Goal: Information Seeking & Learning: Check status

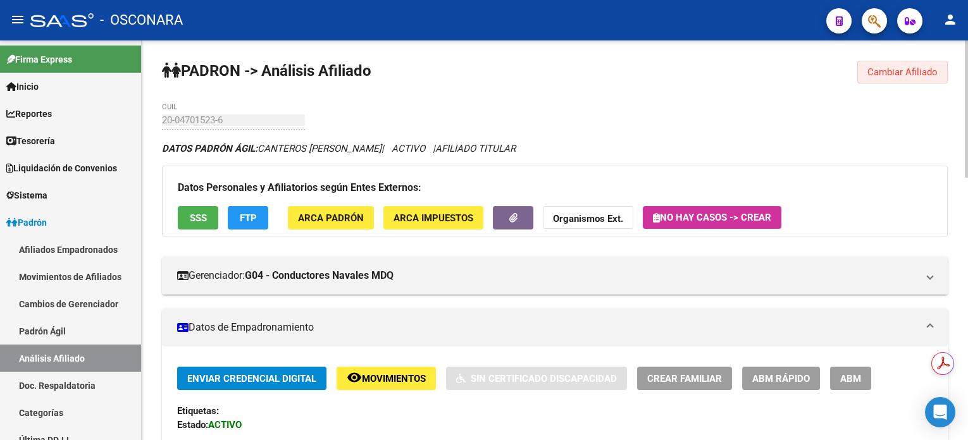
drag, startPoint x: 910, startPoint y: 71, endPoint x: 663, endPoint y: 103, distance: 249.4
click at [908, 71] on span "Cambiar Afiliado" at bounding box center [902, 71] width 70 height 11
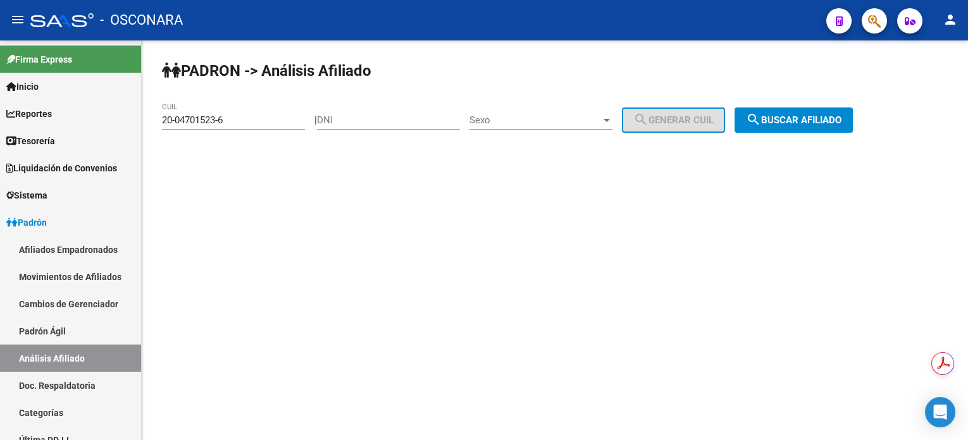
click at [276, 125] on div "20-04701523-6 CUIL" at bounding box center [233, 115] width 143 height 27
click at [272, 123] on input "20-04701523-6" at bounding box center [233, 120] width 143 height 11
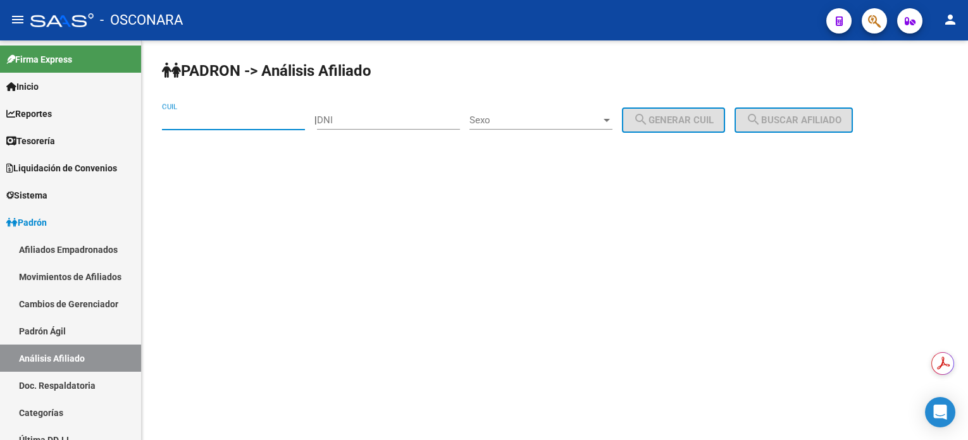
click at [392, 115] on input "DNI" at bounding box center [388, 120] width 143 height 11
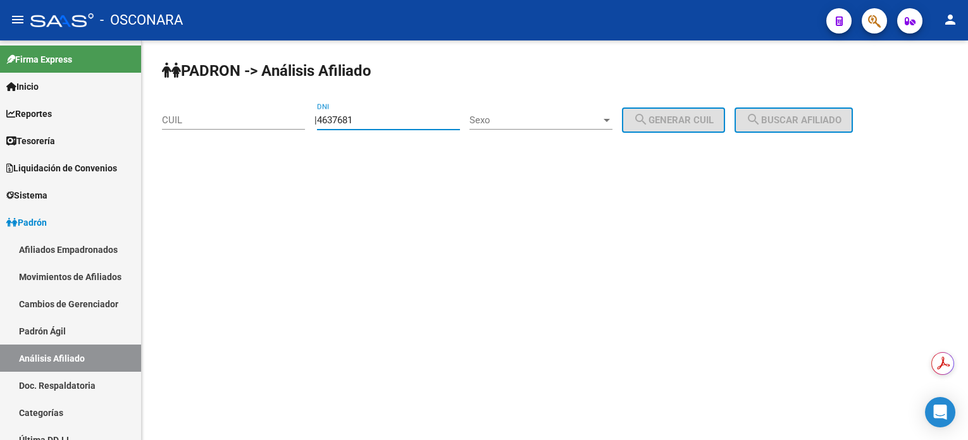
type input "4637681"
click at [541, 112] on div "Sexo Sexo" at bounding box center [540, 115] width 143 height 27
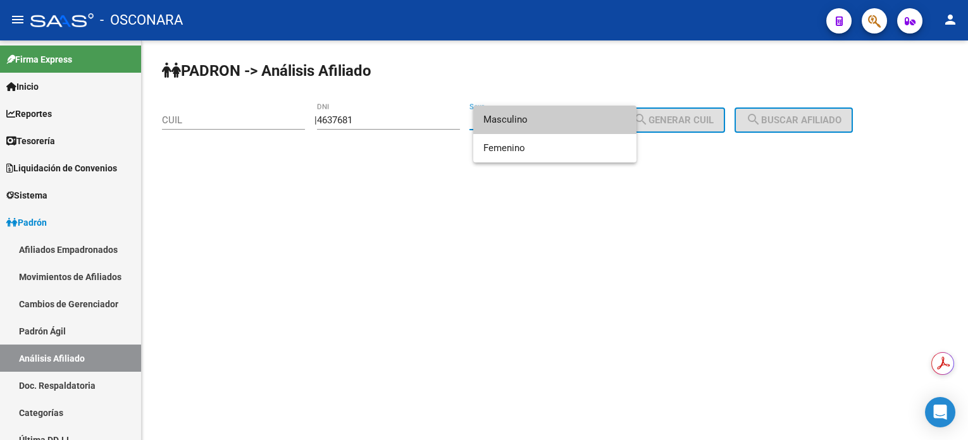
click at [545, 125] on span "Masculino" at bounding box center [554, 120] width 143 height 28
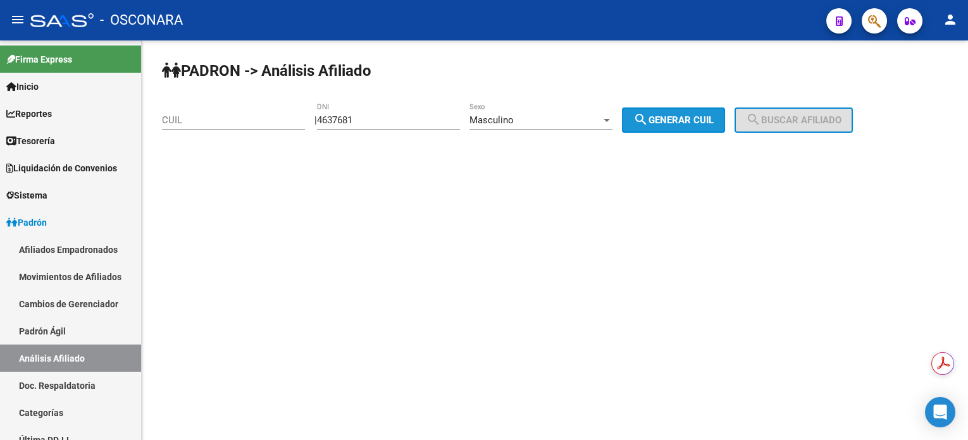
click at [705, 121] on span "search Generar CUIL" at bounding box center [673, 120] width 80 height 11
type input "20-04637681-2"
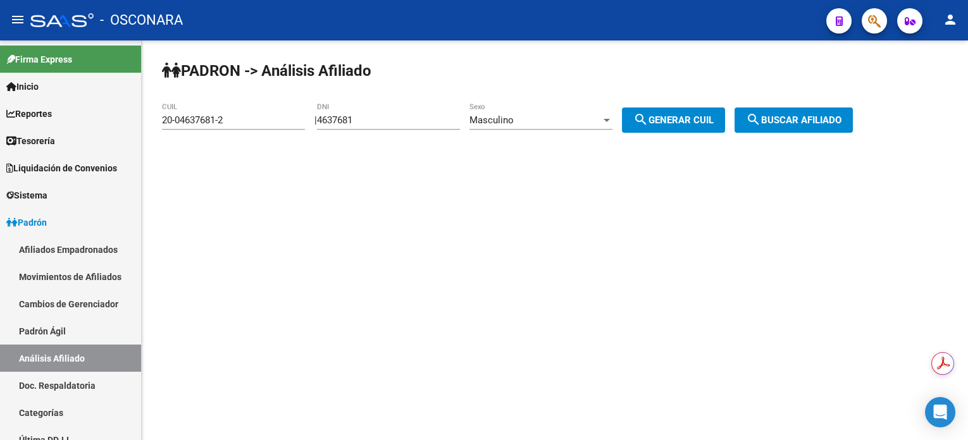
click at [750, 127] on div "PADRON -> Análisis Afiliado 20-04637681-2 CUIL | 4637681 DNI Masculino Sexo sea…" at bounding box center [555, 106] width 826 height 133
click at [821, 122] on span "search Buscar afiliado" at bounding box center [794, 120] width 96 height 11
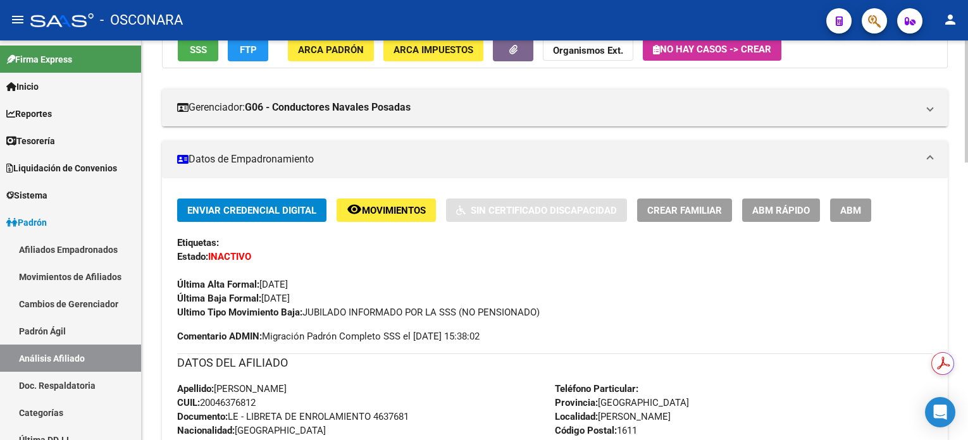
scroll to position [253, 0]
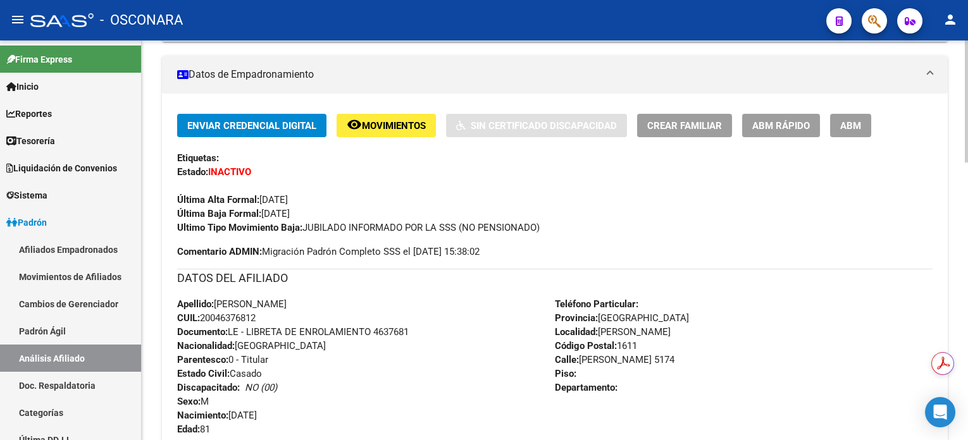
click at [230, 319] on span "CUIL: 20046376812" at bounding box center [216, 318] width 78 height 11
copy span "20046376812"
click at [376, 141] on div "Enviar Credencial Digital remove_red_eye Movimientos Sin Certificado Discapacid…" at bounding box center [554, 174] width 755 height 121
click at [375, 133] on button "remove_red_eye Movimientos" at bounding box center [386, 125] width 99 height 23
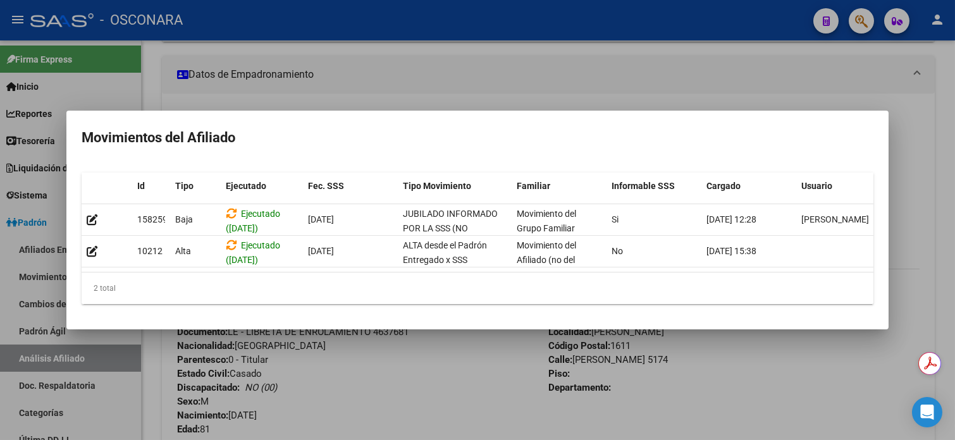
click at [535, 52] on div at bounding box center [477, 220] width 955 height 440
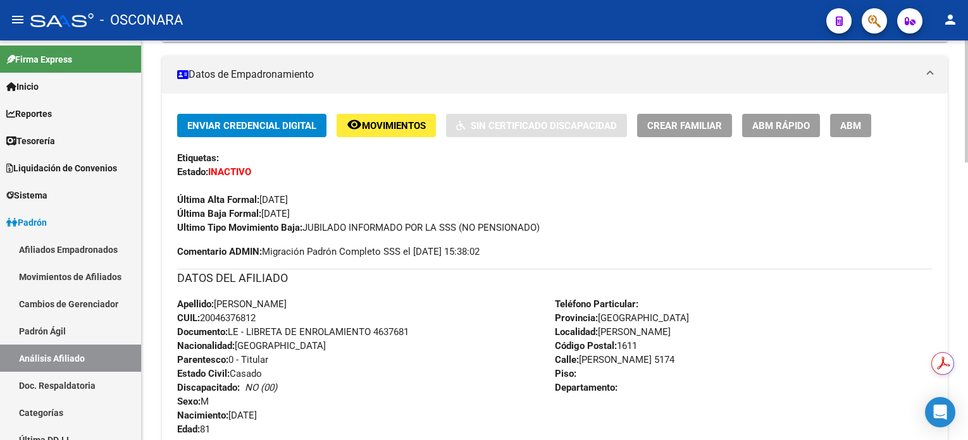
scroll to position [337, 0]
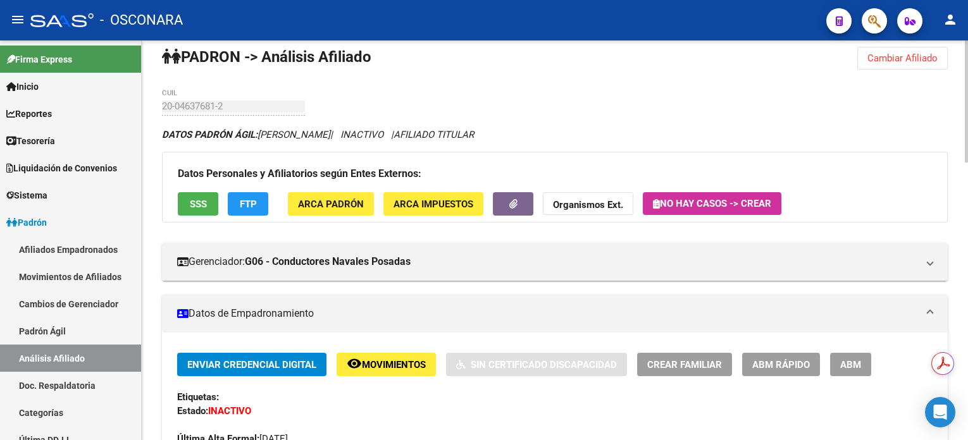
click at [966, 94] on div at bounding box center [966, 106] width 3 height 122
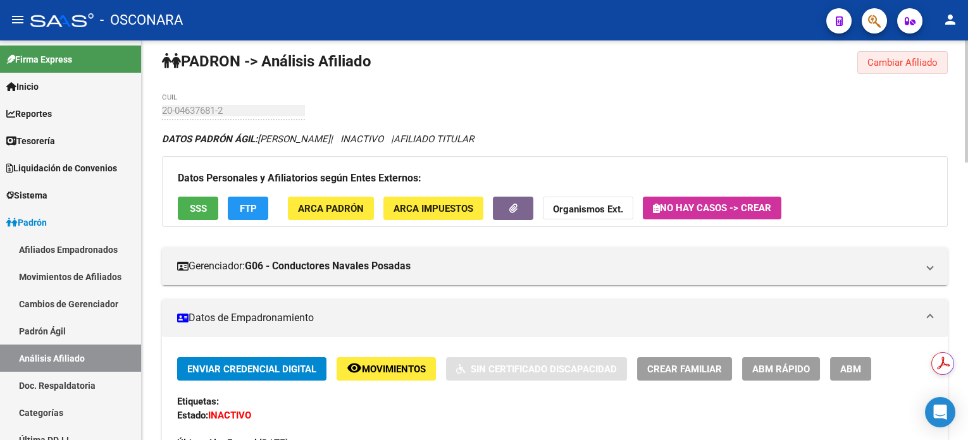
click at [900, 65] on span "Cambiar Afiliado" at bounding box center [902, 62] width 70 height 11
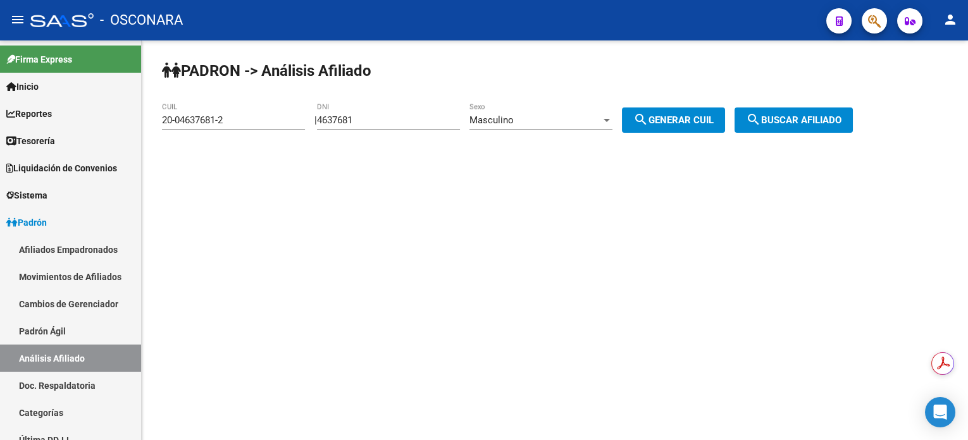
scroll to position [0, 0]
drag, startPoint x: 408, startPoint y: 123, endPoint x: 326, endPoint y: 131, distance: 82.7
click at [326, 131] on div "PADRON -> Análisis Afiliado 20-04637681-2 CUIL | 4637681 DNI Masculino Sexo sea…" at bounding box center [555, 106] width 826 height 133
paste input "25774057"
type input "25774057"
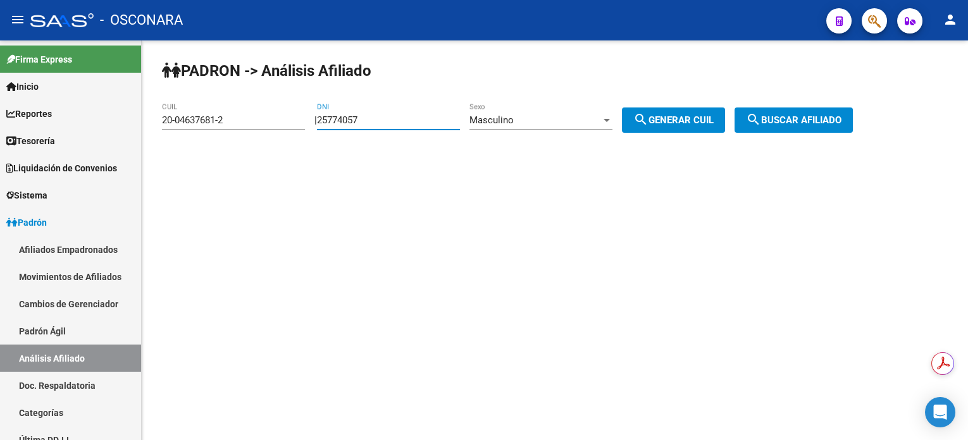
click at [520, 127] on div "Masculino Sexo" at bounding box center [540, 115] width 143 height 27
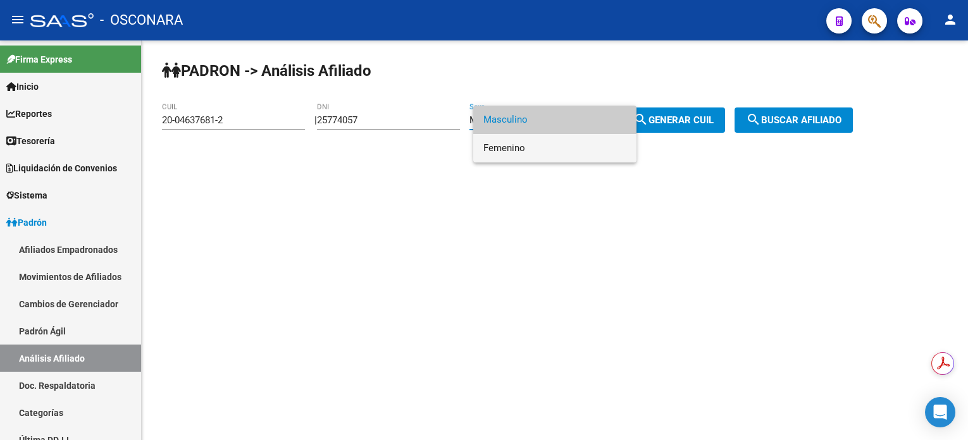
click at [553, 154] on span "Femenino" at bounding box center [554, 148] width 143 height 28
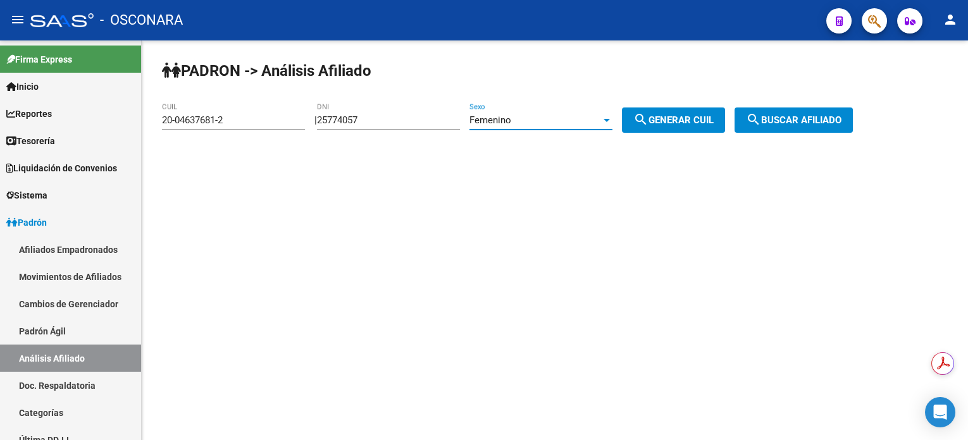
click at [695, 115] on span "search Generar CUIL" at bounding box center [673, 120] width 80 height 11
type input "27-25774057-4"
click at [710, 119] on span "search Generar CUIL" at bounding box center [673, 120] width 80 height 11
click at [822, 121] on span "search Buscar afiliado" at bounding box center [794, 120] width 96 height 11
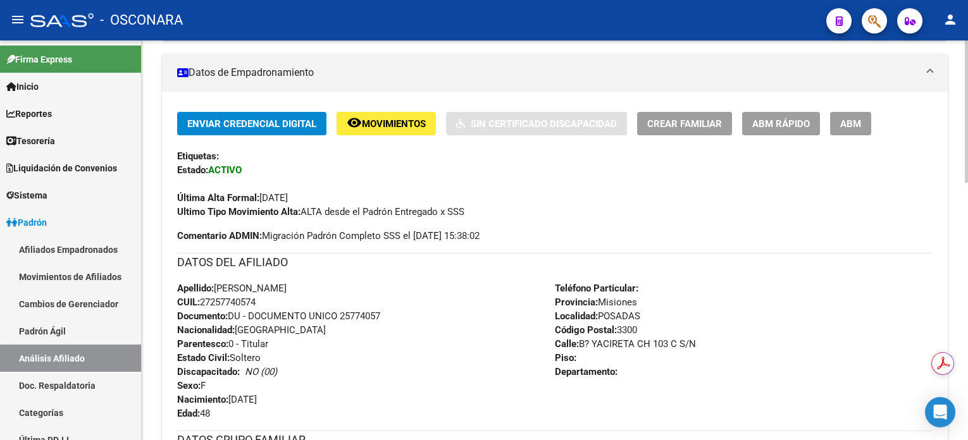
scroll to position [253, 0]
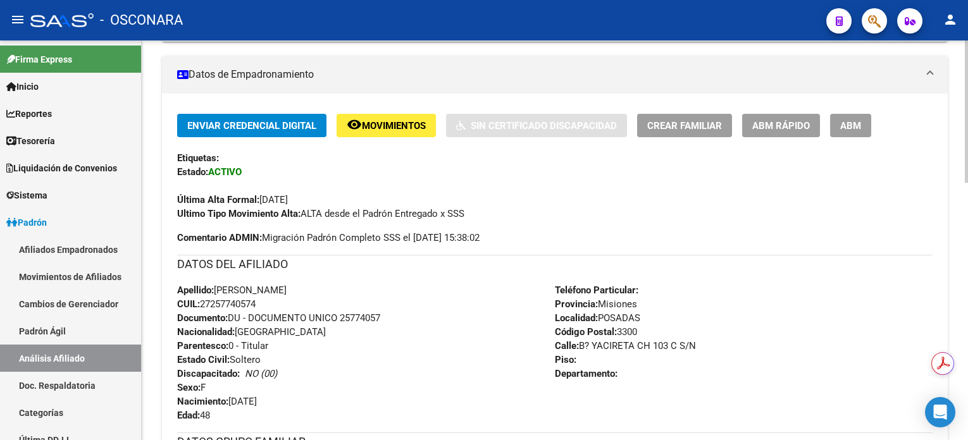
click at [223, 305] on span "CUIL: 27257740574" at bounding box center [216, 304] width 78 height 11
click at [223, 304] on span "CUIL: 27257740574" at bounding box center [216, 304] width 78 height 11
copy span "27257740574"
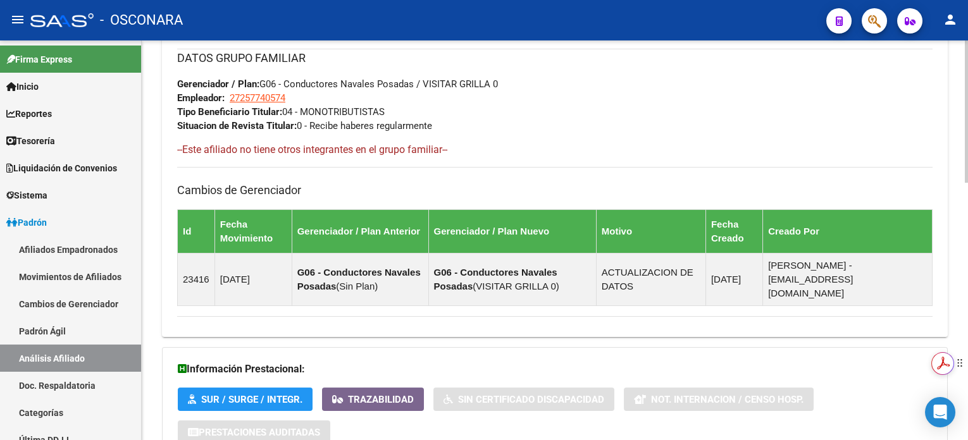
scroll to position [726, 0]
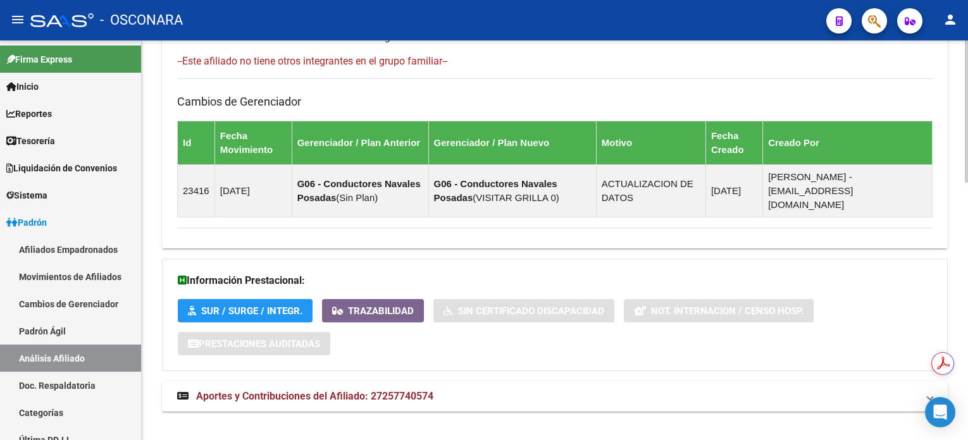
click at [928, 440] on html "menu - OSCONARA person Firma Express Inicio Calendario SSS Instructivos Contact…" at bounding box center [484, 220] width 968 height 440
click at [330, 390] on span "Aportes y Contribuciones del Afiliado: 27257740574" at bounding box center [314, 396] width 237 height 12
drag, startPoint x: 965, startPoint y: 241, endPoint x: 965, endPoint y: 280, distance: 39.2
click at [965, 280] on div "PADRON -> Análisis Afiliado Cambiar Afiliado 27-25774057-4 CUIL DATOS PADRÓN ÁG…" at bounding box center [556, 174] width 829 height 1718
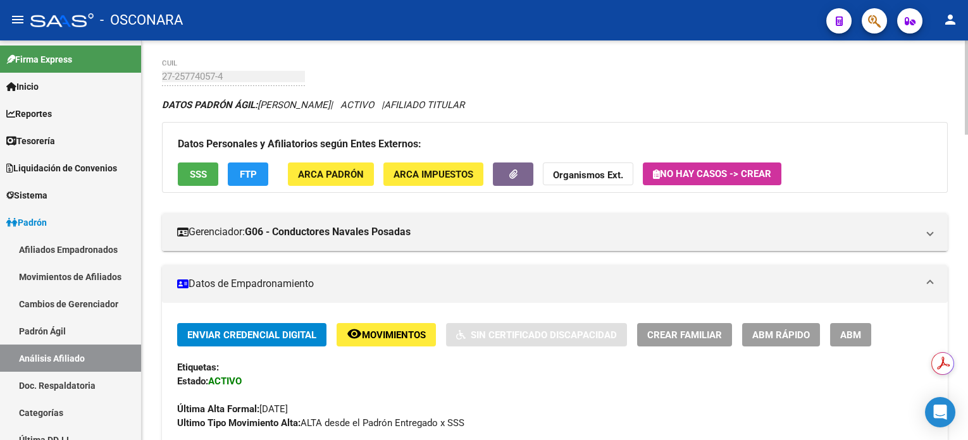
scroll to position [9, 0]
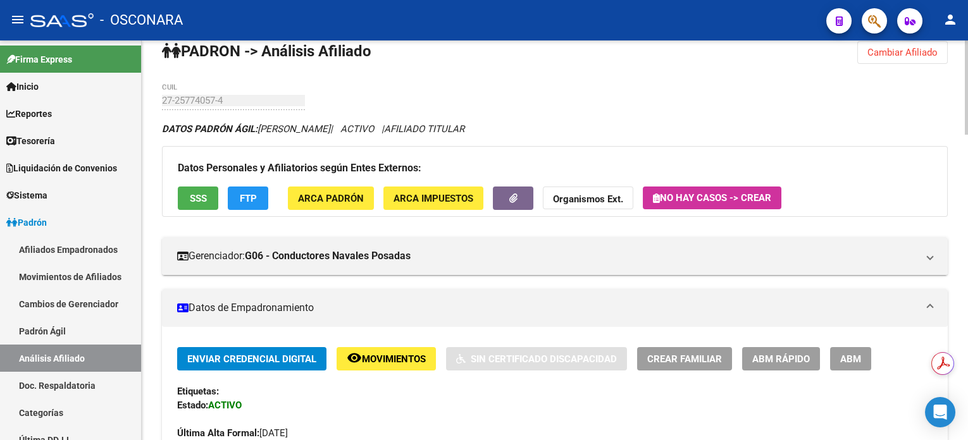
scroll to position [0, 0]
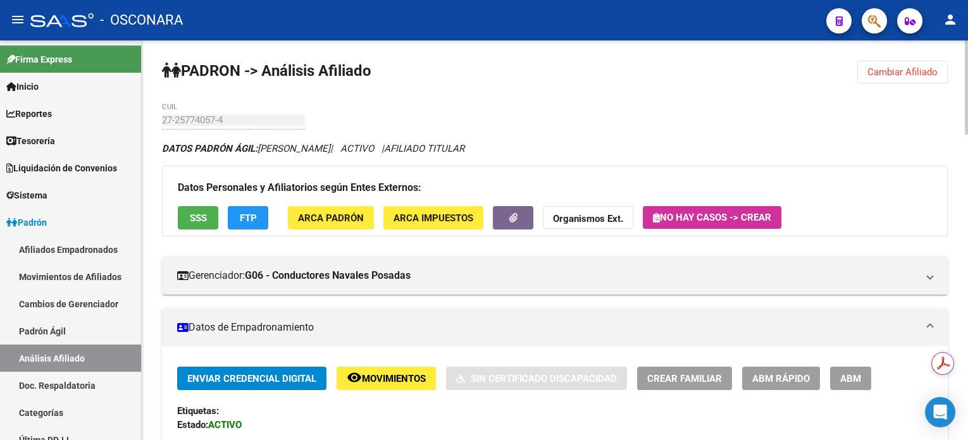
click at [964, 37] on div "menu - OSCONARA person Firma Express Inicio Calendario SSS Instructivos Contact…" at bounding box center [484, 220] width 968 height 440
click at [902, 67] on span "Cambiar Afiliado" at bounding box center [902, 71] width 70 height 11
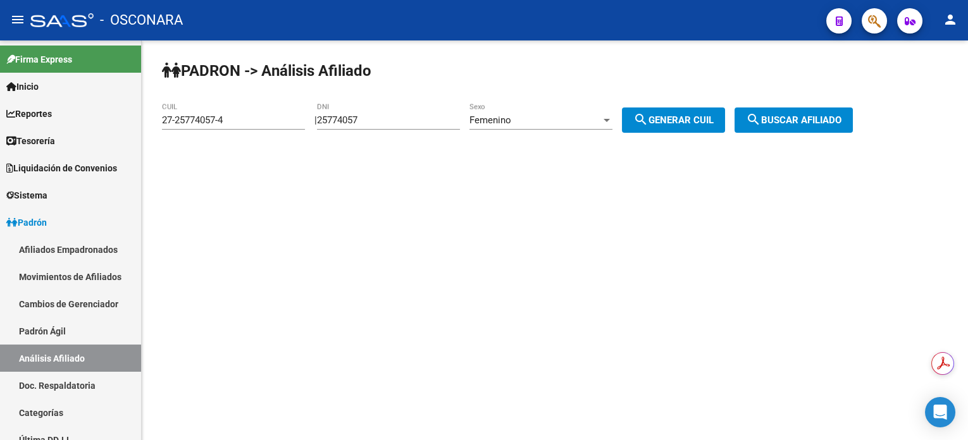
click at [338, 124] on input "25774057" at bounding box center [388, 120] width 143 height 11
click at [339, 125] on input "25774057" at bounding box center [388, 120] width 143 height 11
paste input "18860451"
type input "18860451"
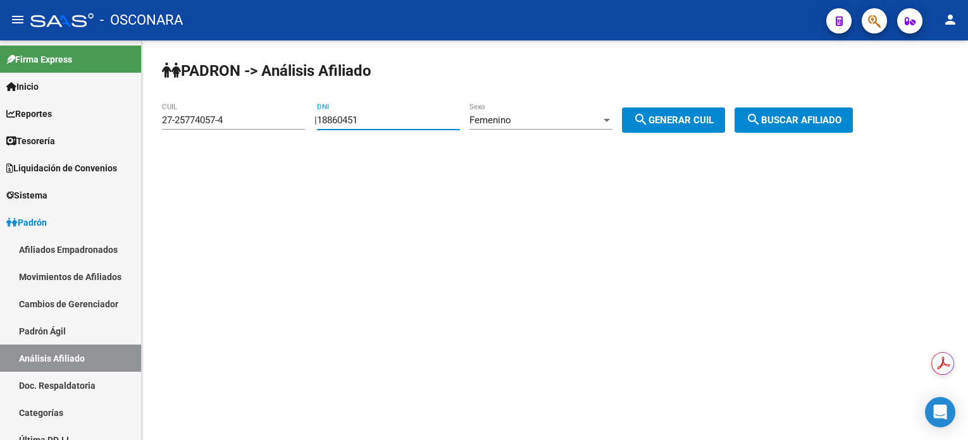
click at [580, 125] on div "Femenino" at bounding box center [535, 120] width 132 height 11
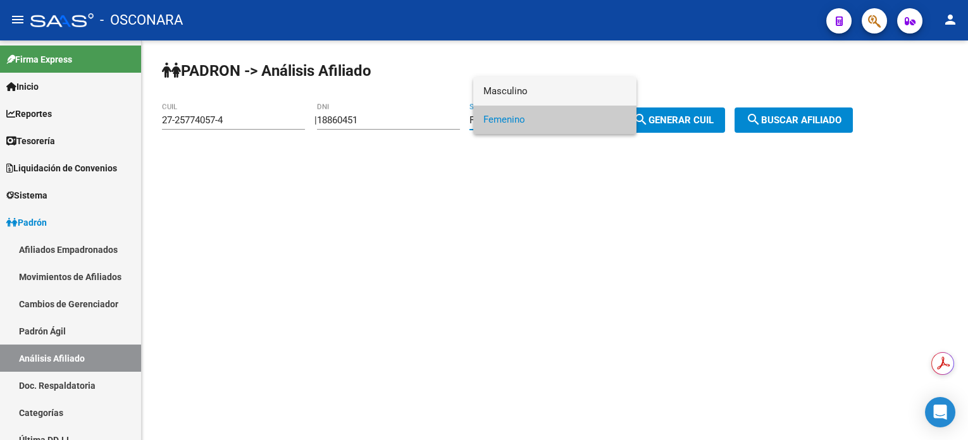
click at [581, 95] on span "Masculino" at bounding box center [554, 91] width 143 height 28
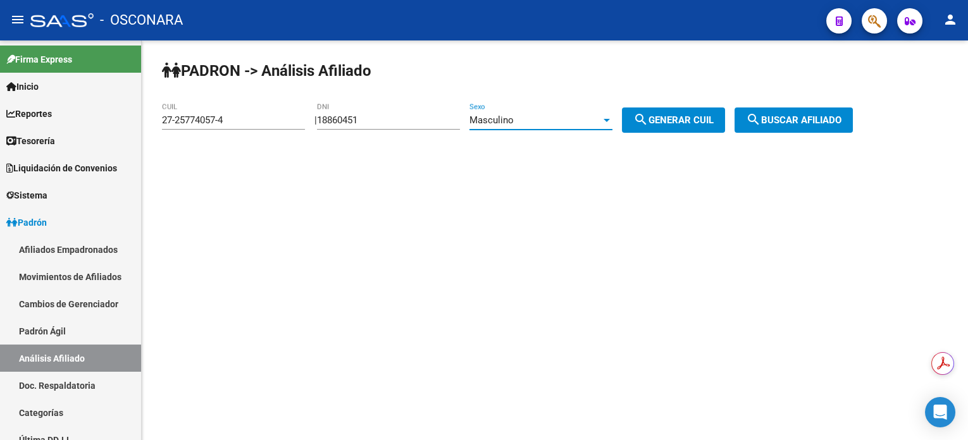
click at [671, 115] on span "search Generar CUIL" at bounding box center [673, 120] width 80 height 11
type input "20-18860451-0"
click at [810, 118] on span "search Buscar afiliado" at bounding box center [794, 120] width 96 height 11
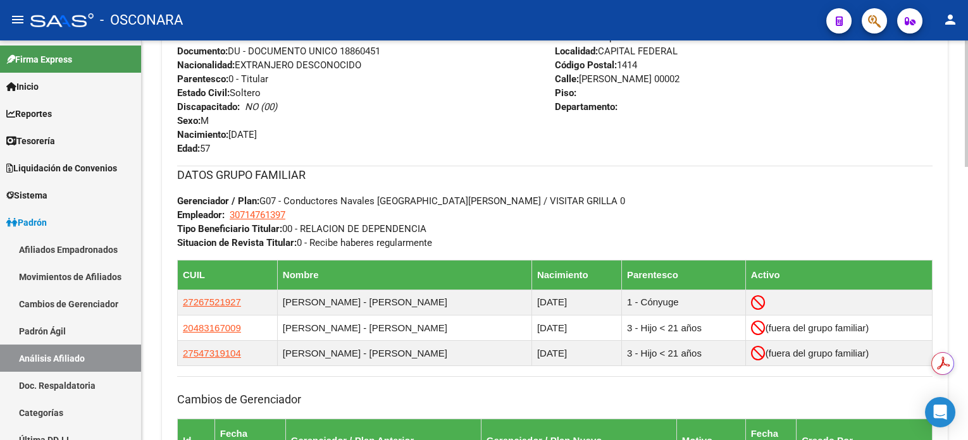
scroll to position [337, 0]
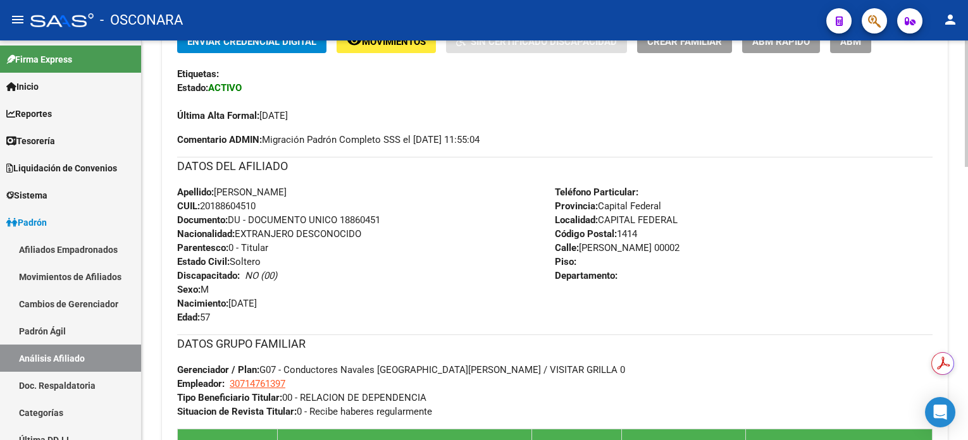
click at [227, 209] on span "CUIL: 20188604510" at bounding box center [216, 206] width 78 height 11
copy span "20188604510"
drag, startPoint x: 227, startPoint y: 209, endPoint x: 209, endPoint y: 8, distance: 201.3
click at [227, 208] on span "CUIL: 20188604510" at bounding box center [216, 206] width 78 height 11
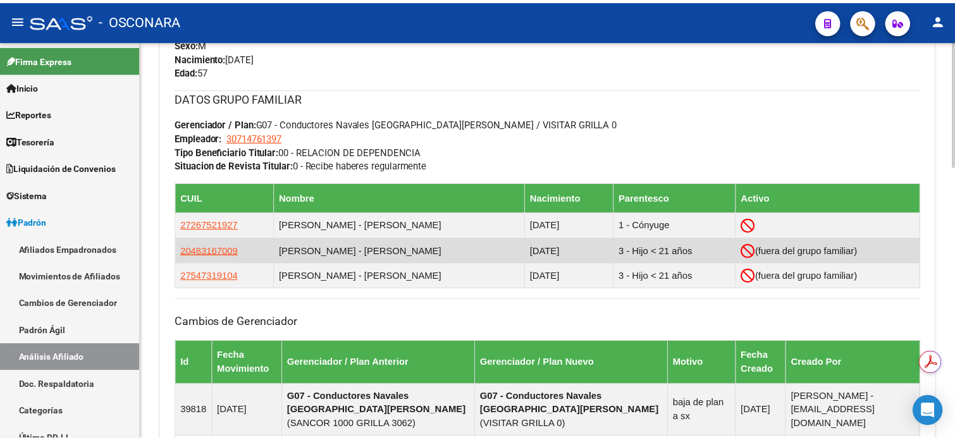
scroll to position [590, 0]
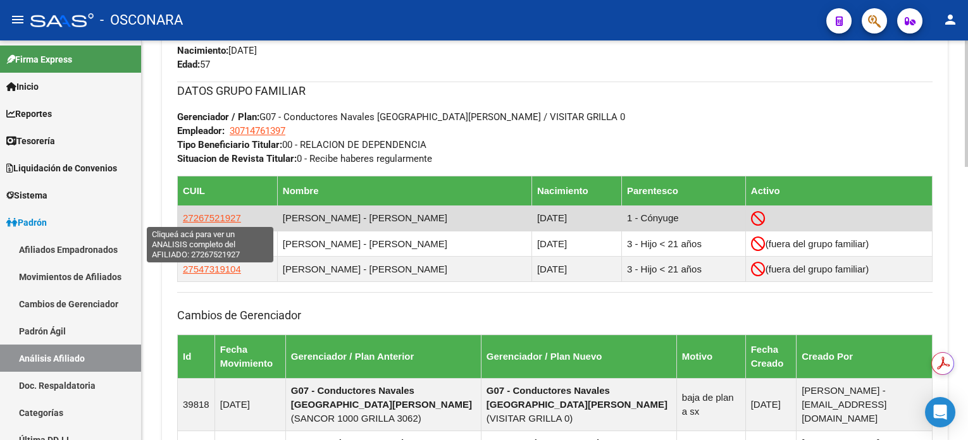
click at [213, 216] on span "27267521927" at bounding box center [212, 218] width 58 height 11
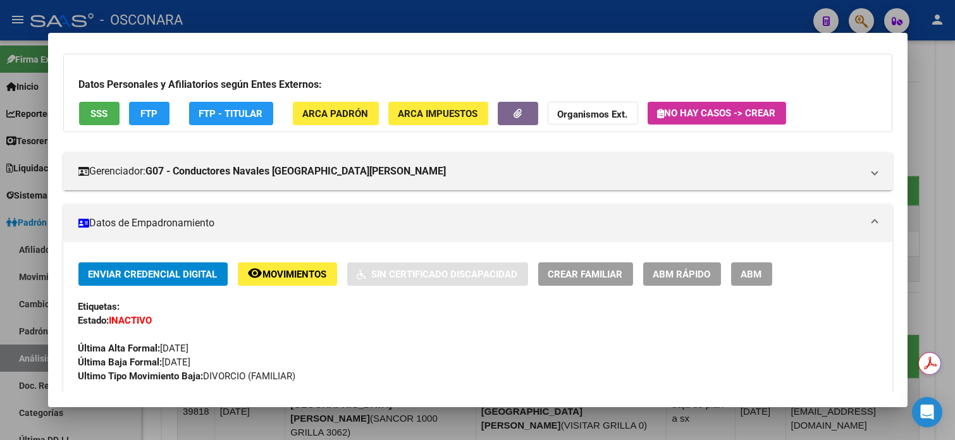
scroll to position [84, 0]
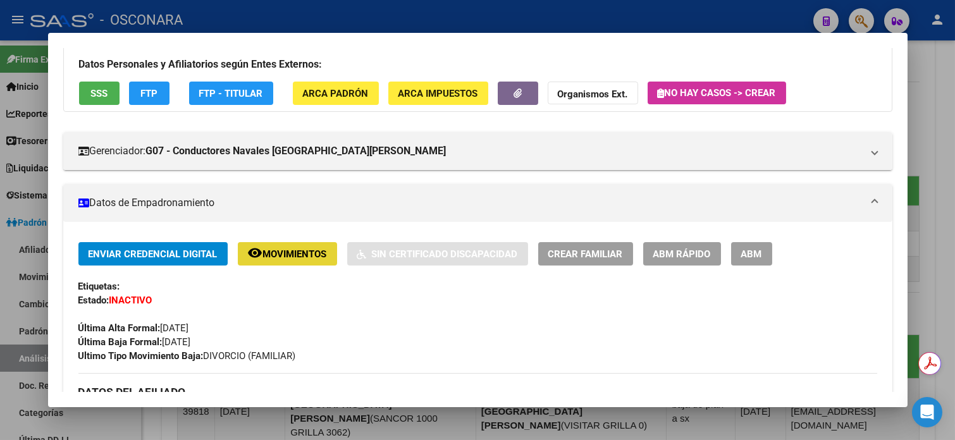
click at [297, 253] on span "Movimientos" at bounding box center [295, 254] width 64 height 11
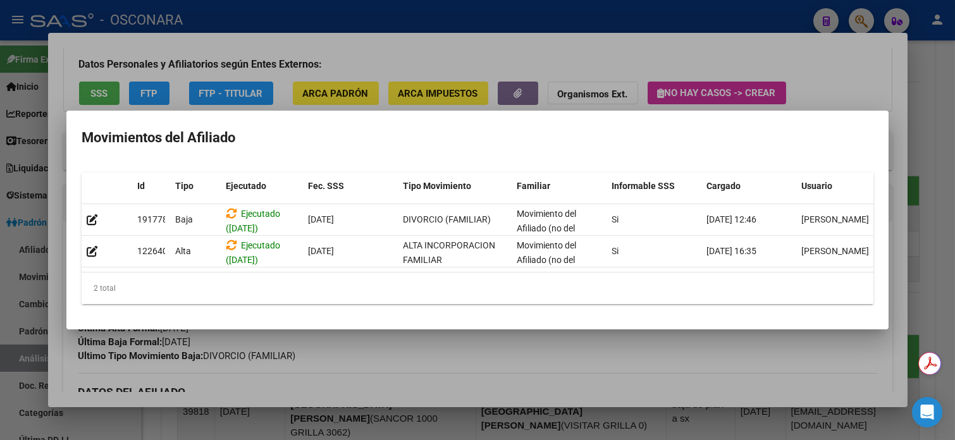
click at [941, 68] on div at bounding box center [477, 220] width 955 height 440
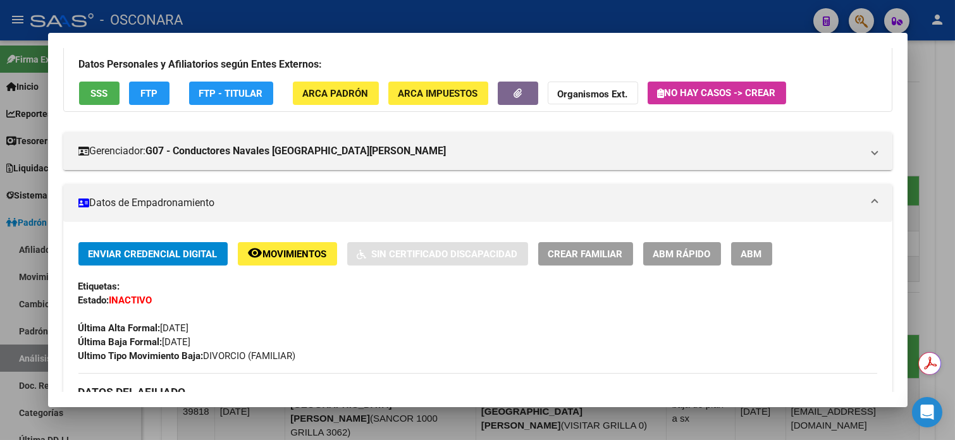
click at [945, 85] on div at bounding box center [477, 220] width 955 height 440
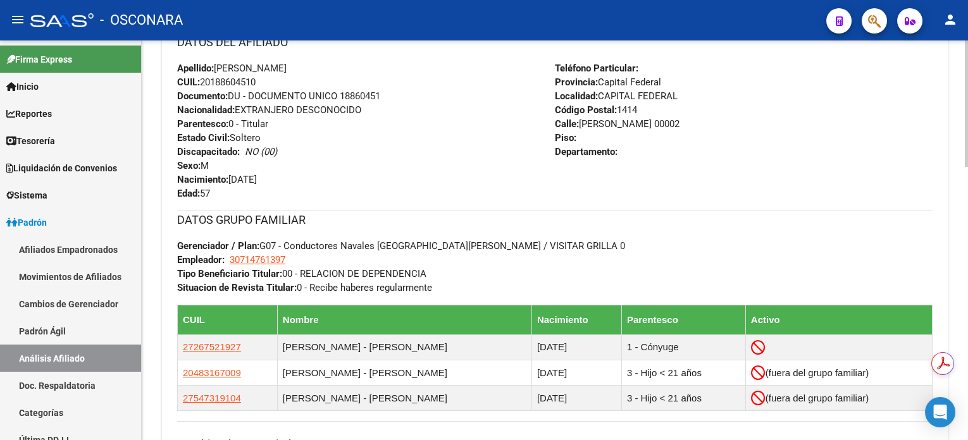
scroll to position [455, 0]
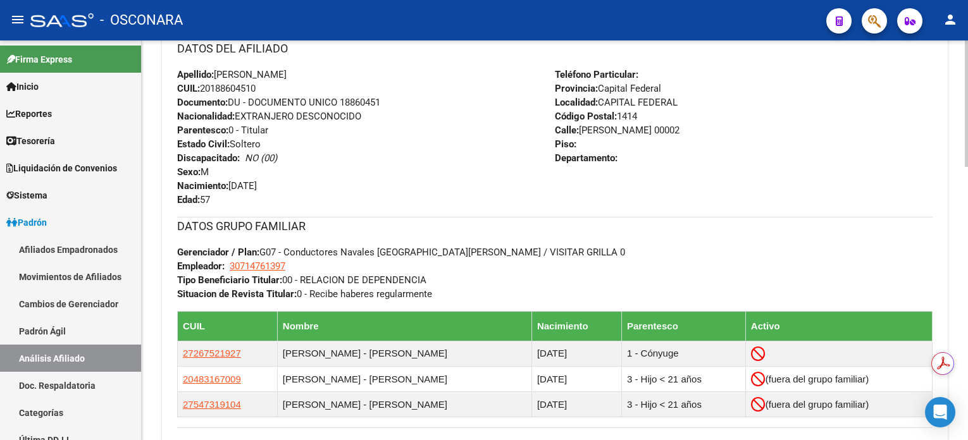
click at [966, 299] on div at bounding box center [966, 246] width 3 height 127
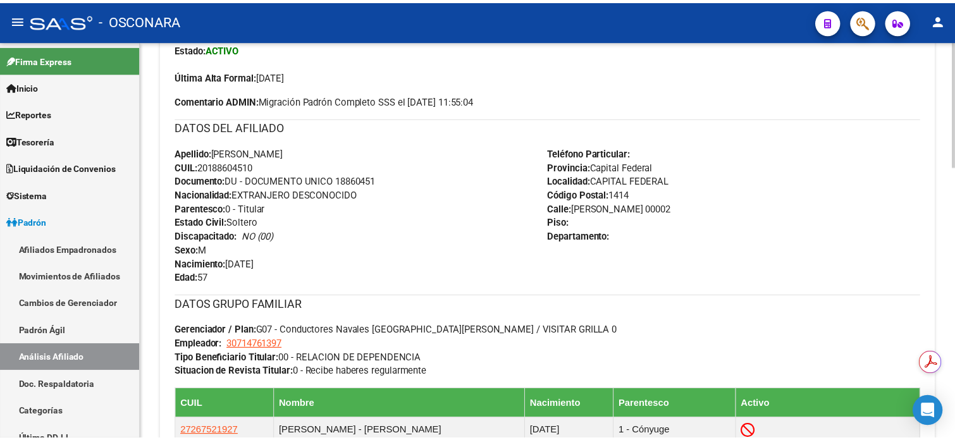
scroll to position [540, 0]
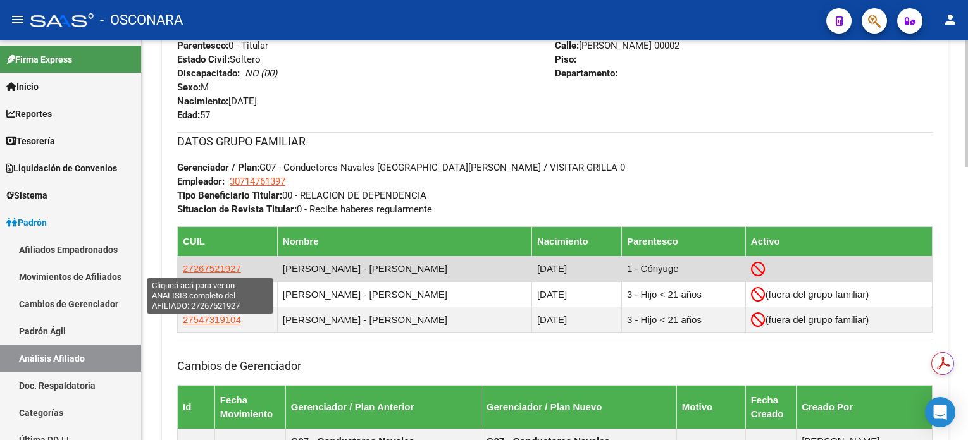
click at [218, 272] on span "27267521927" at bounding box center [212, 268] width 58 height 11
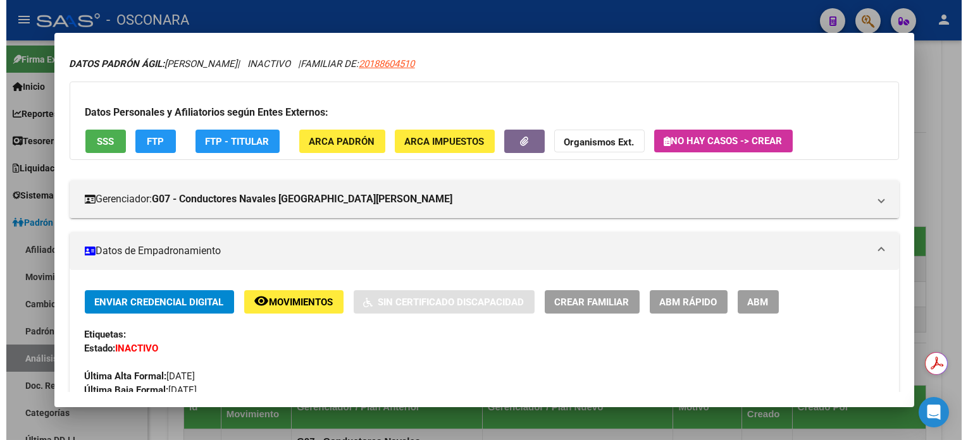
scroll to position [0, 0]
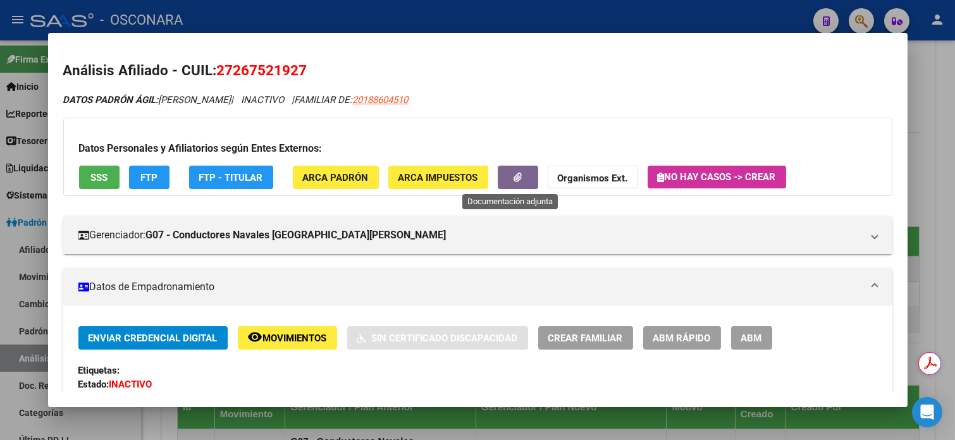
click at [529, 173] on button "button" at bounding box center [518, 177] width 40 height 23
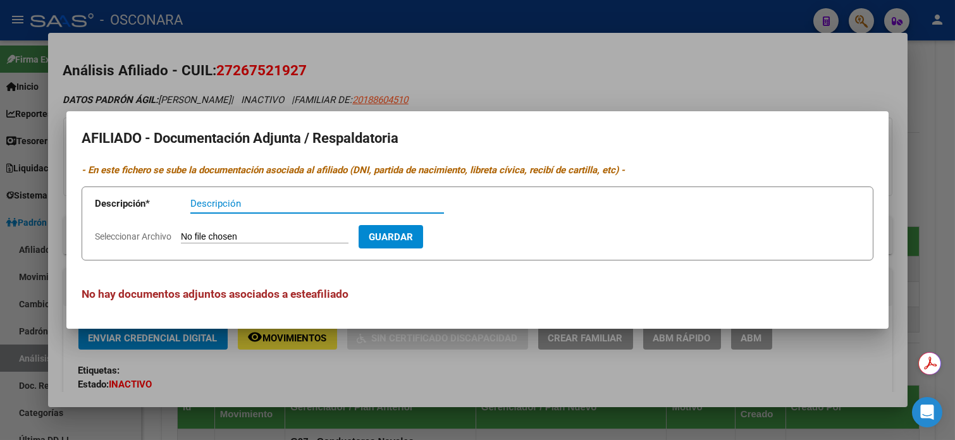
click at [898, 53] on div at bounding box center [477, 220] width 955 height 440
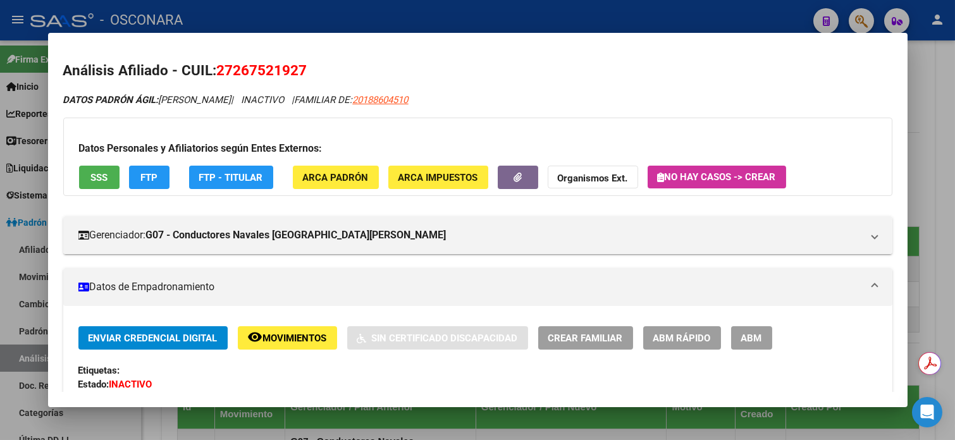
click at [943, 114] on div at bounding box center [477, 220] width 955 height 440
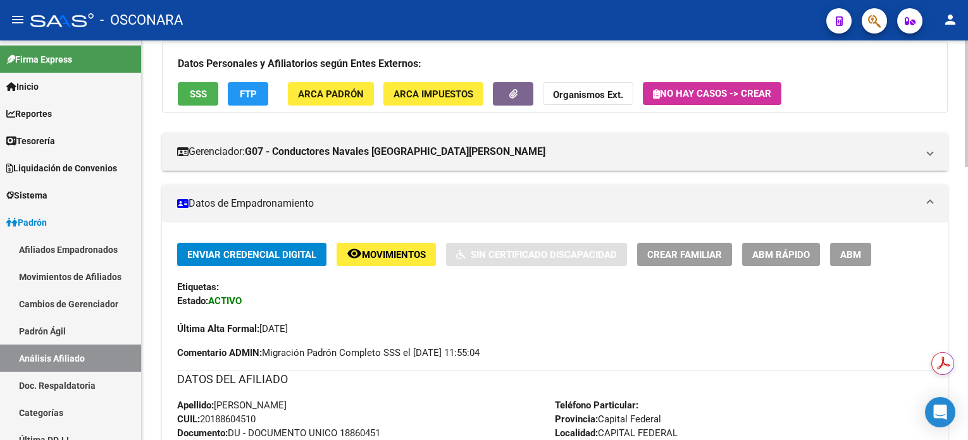
scroll to position [34, 0]
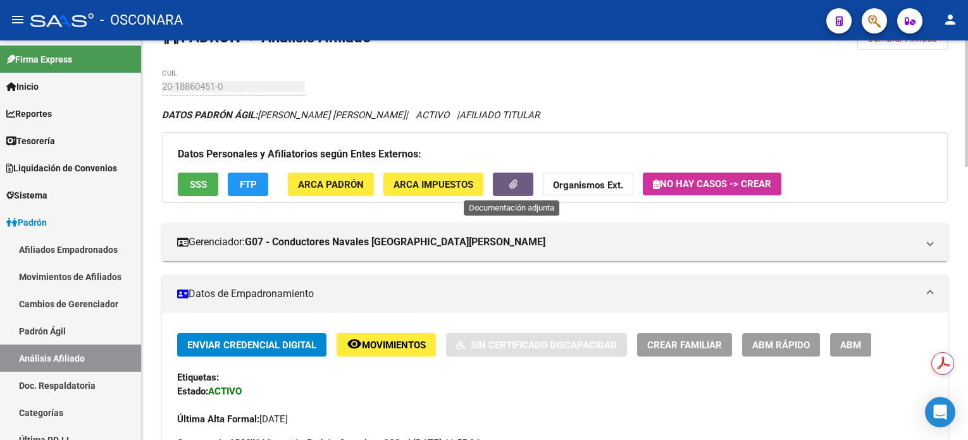
click at [497, 189] on button "button" at bounding box center [513, 184] width 40 height 23
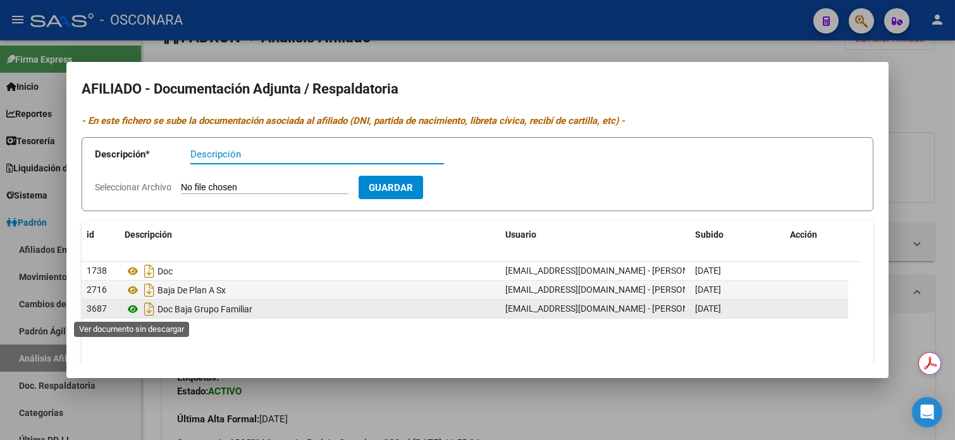
click at [135, 307] on icon at bounding box center [133, 309] width 16 height 15
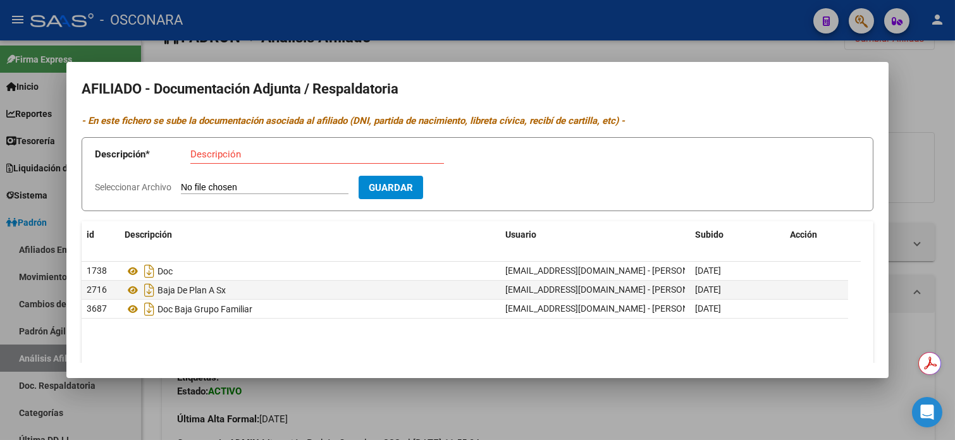
click at [934, 111] on div at bounding box center [477, 220] width 955 height 440
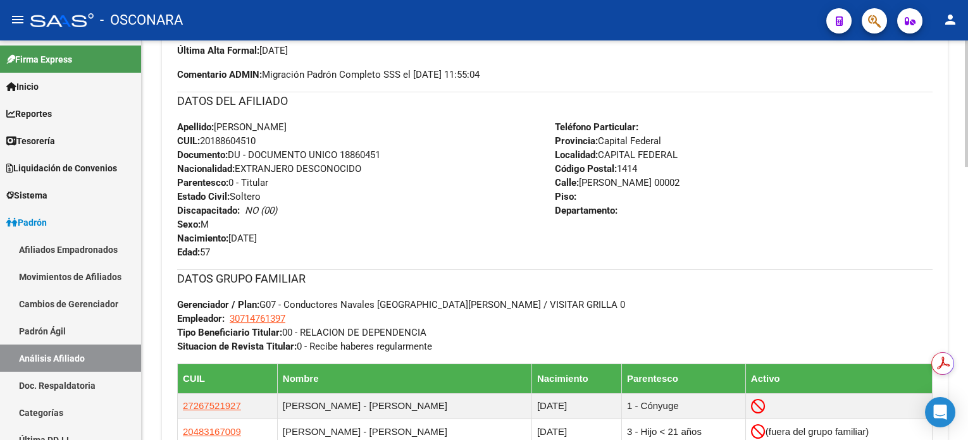
scroll to position [422, 0]
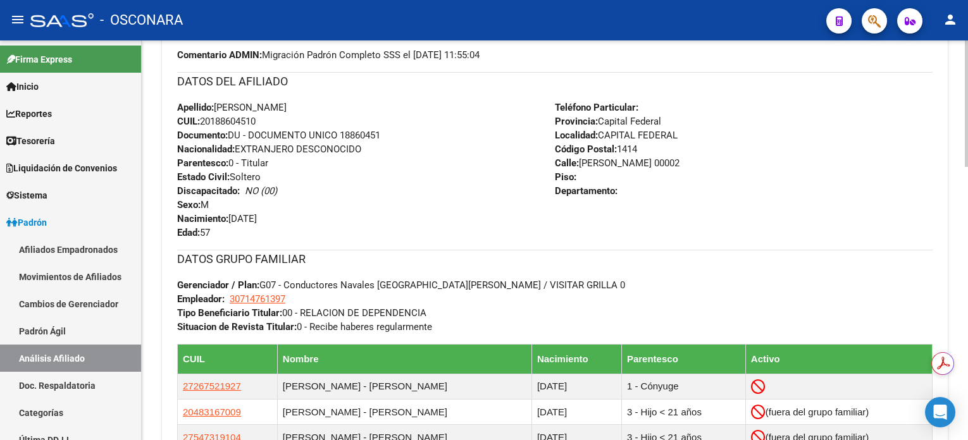
click at [356, 132] on span "Documento: DU - DOCUMENTO UNICO 18860451" at bounding box center [278, 135] width 203 height 11
copy span "18860451"
click at [357, 132] on span "Documento: DU - DOCUMENTO UNICO 18860451" at bounding box center [278, 135] width 203 height 11
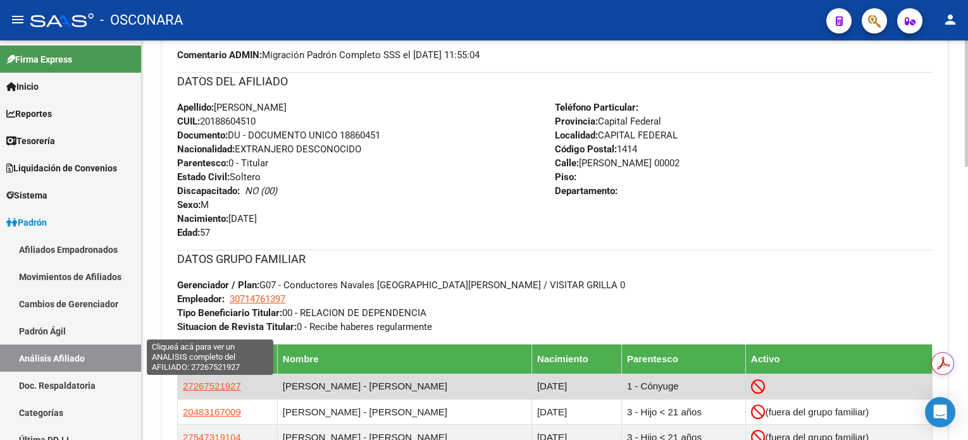
click at [225, 383] on span "27267521927" at bounding box center [212, 386] width 58 height 11
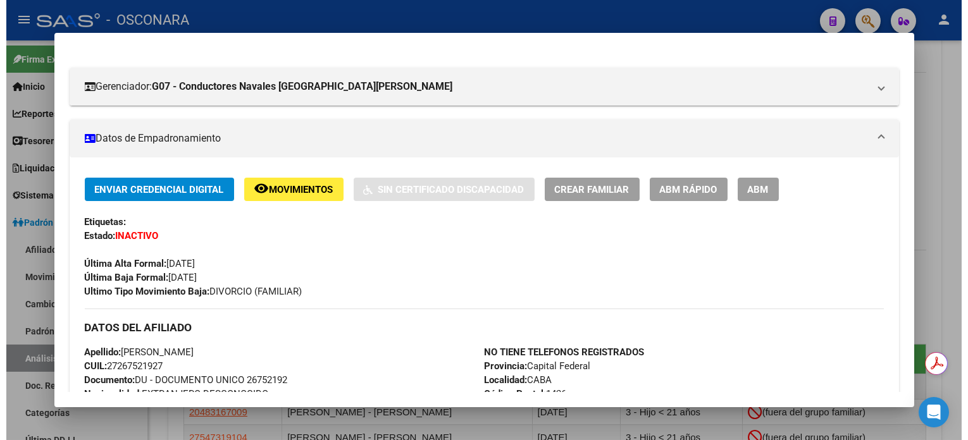
scroll to position [168, 0]
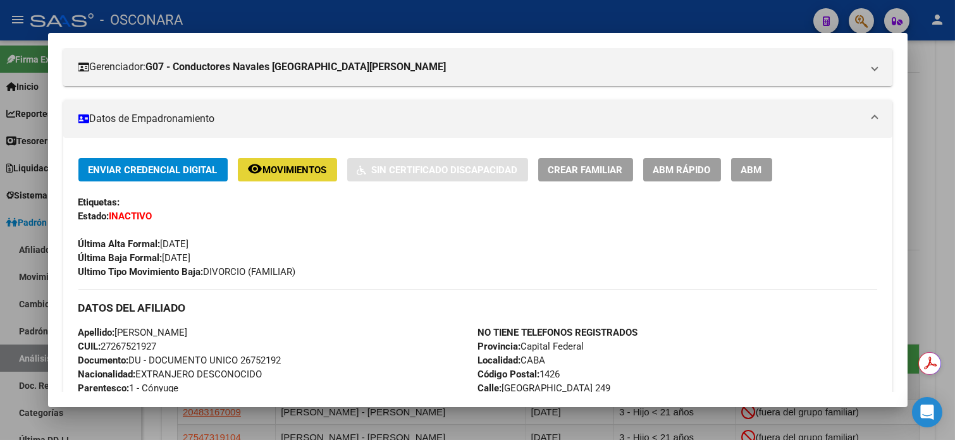
click at [280, 168] on span "Movimientos" at bounding box center [295, 169] width 64 height 11
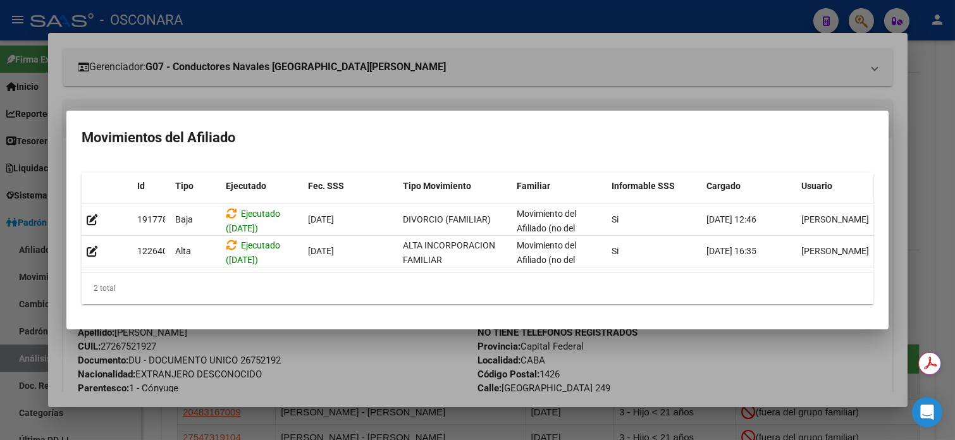
click at [953, 82] on div at bounding box center [477, 220] width 955 height 440
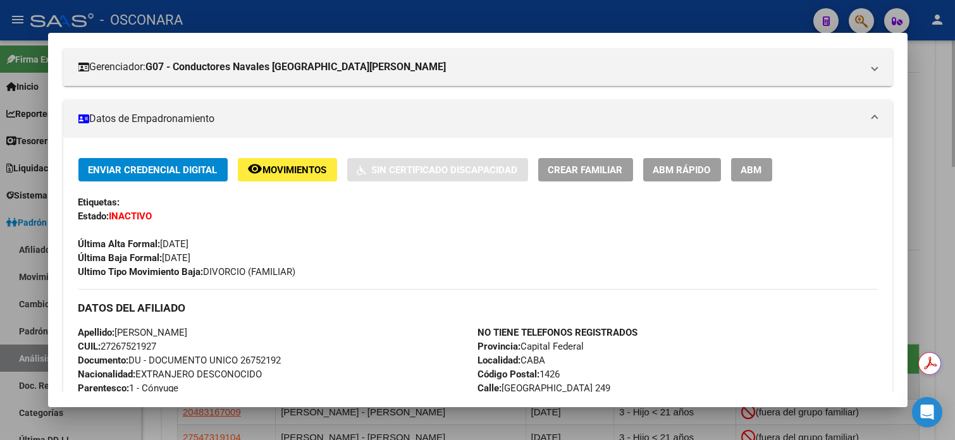
click at [933, 67] on div at bounding box center [477, 220] width 955 height 440
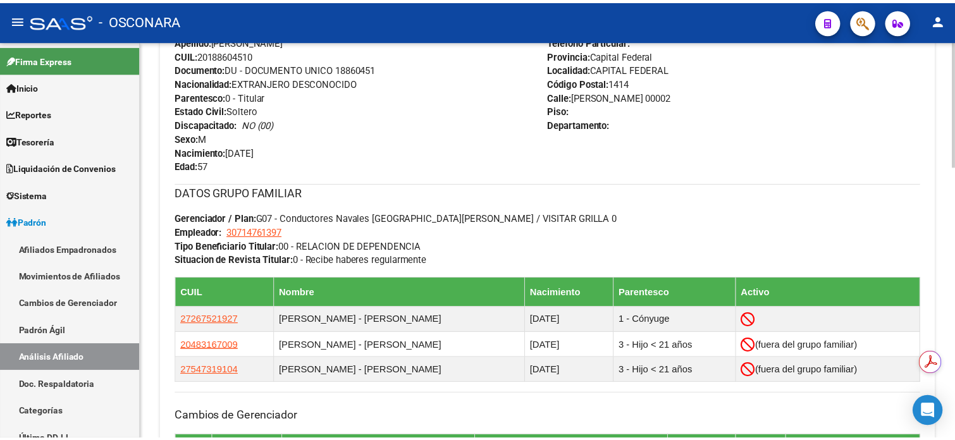
scroll to position [506, 0]
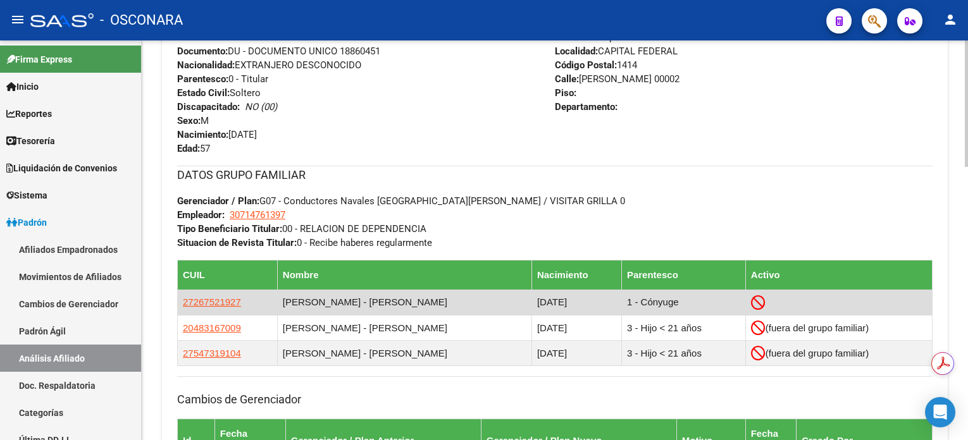
click at [204, 292] on td "27267521927" at bounding box center [228, 302] width 100 height 25
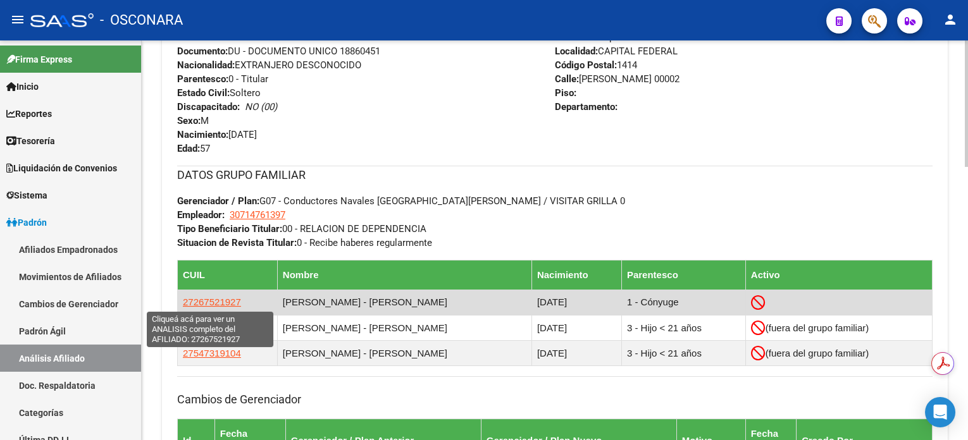
click at [205, 300] on span "27267521927" at bounding box center [212, 302] width 58 height 11
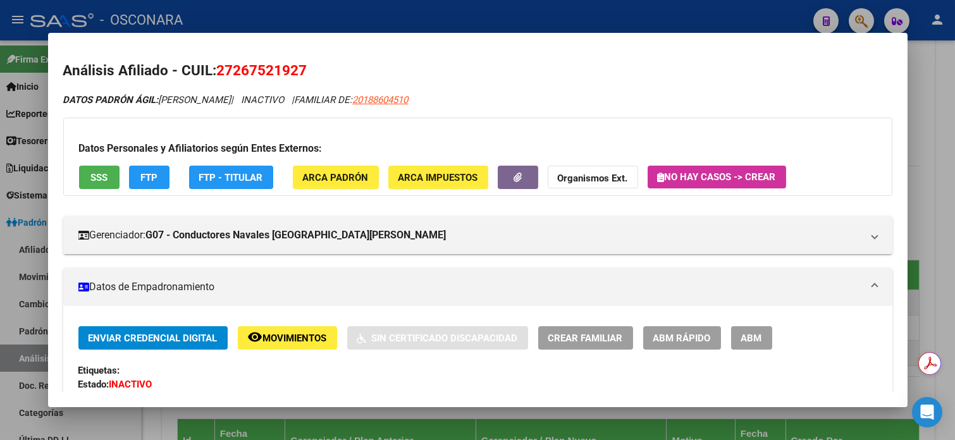
drag, startPoint x: 228, startPoint y: 70, endPoint x: 294, endPoint y: 74, distance: 65.3
click at [294, 74] on span "27267521927" at bounding box center [262, 70] width 90 height 16
copy span "26752192"
click at [940, 108] on div at bounding box center [477, 220] width 955 height 440
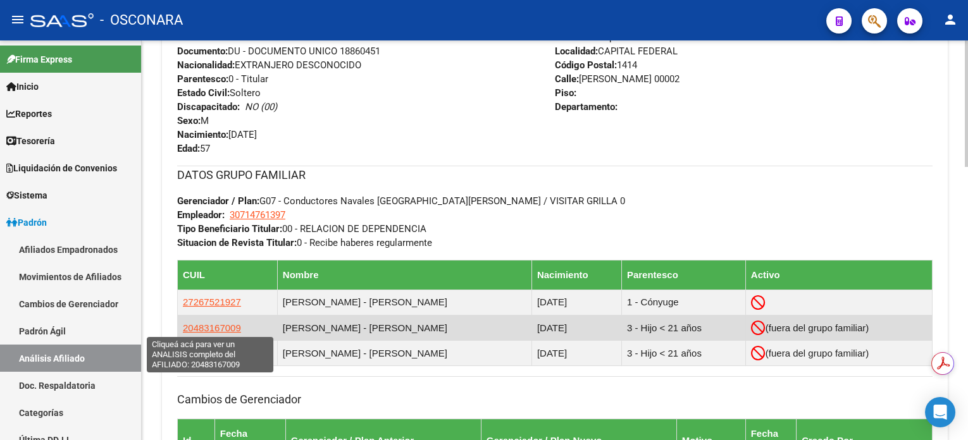
click at [233, 328] on span "20483167009" at bounding box center [212, 328] width 58 height 11
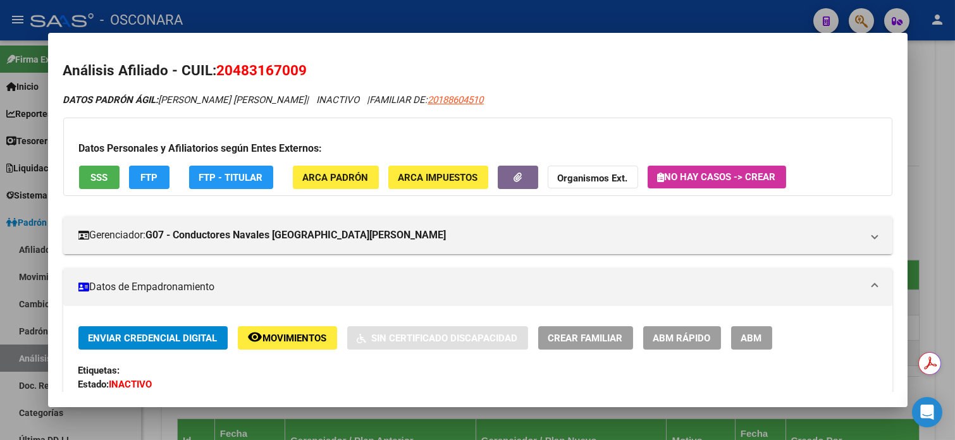
drag, startPoint x: 230, startPoint y: 71, endPoint x: 292, endPoint y: 70, distance: 61.4
click at [292, 70] on span "20483167009" at bounding box center [262, 70] width 90 height 16
copy span "48316700"
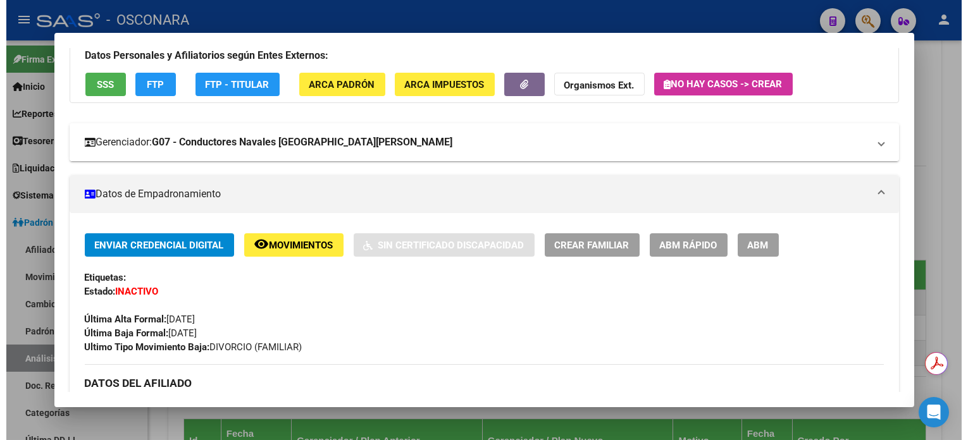
scroll to position [168, 0]
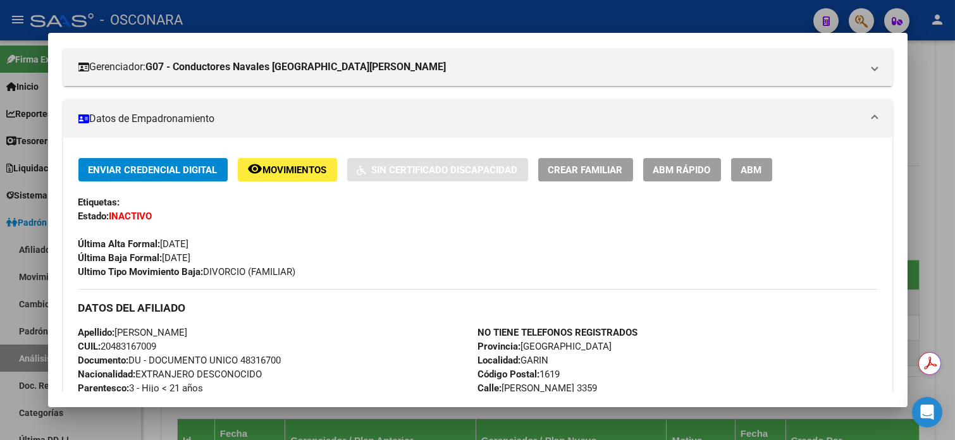
click at [949, 109] on div at bounding box center [477, 220] width 955 height 440
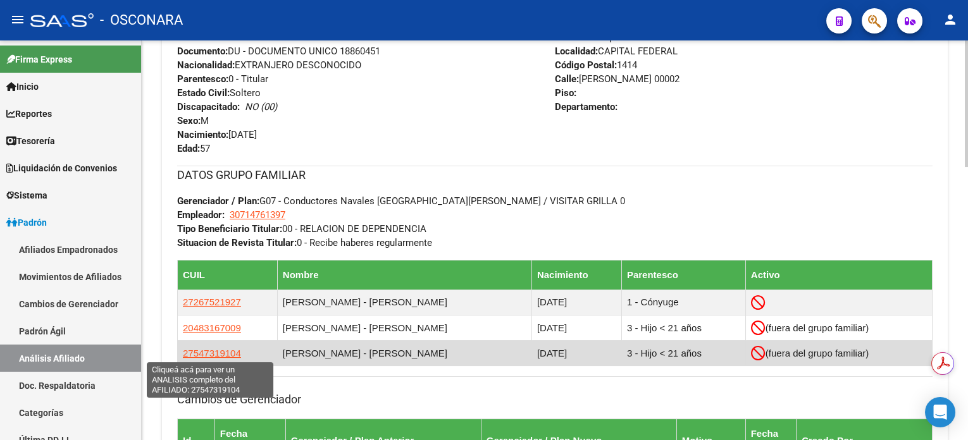
drag, startPoint x: 192, startPoint y: 356, endPoint x: 230, endPoint y: 350, distance: 37.8
click at [230, 350] on span "27547319104" at bounding box center [212, 353] width 58 height 11
copy span "54731910"
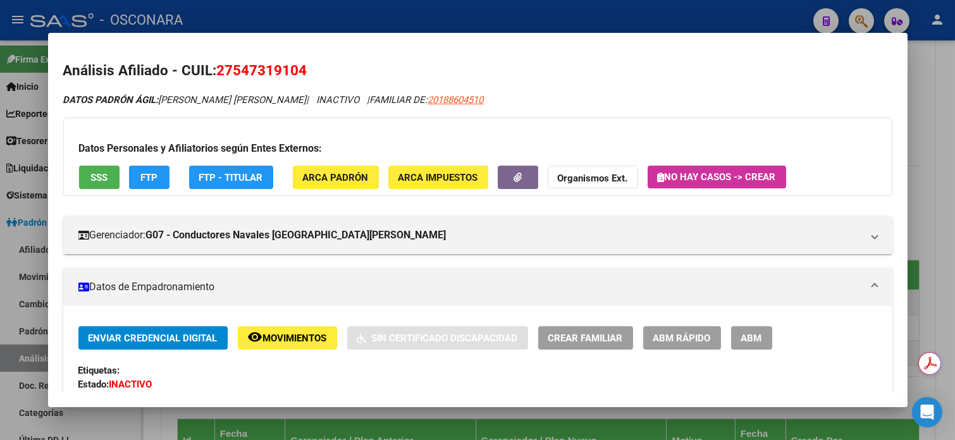
click at [223, 72] on span "27547319104" at bounding box center [262, 70] width 90 height 16
drag, startPoint x: 228, startPoint y: 71, endPoint x: 289, endPoint y: 79, distance: 61.9
click at [289, 79] on h2 "Análisis Afiliado - CUIL: 27547319104" at bounding box center [477, 71] width 829 height 22
copy span "54731910"
click at [943, 106] on div at bounding box center [477, 220] width 955 height 440
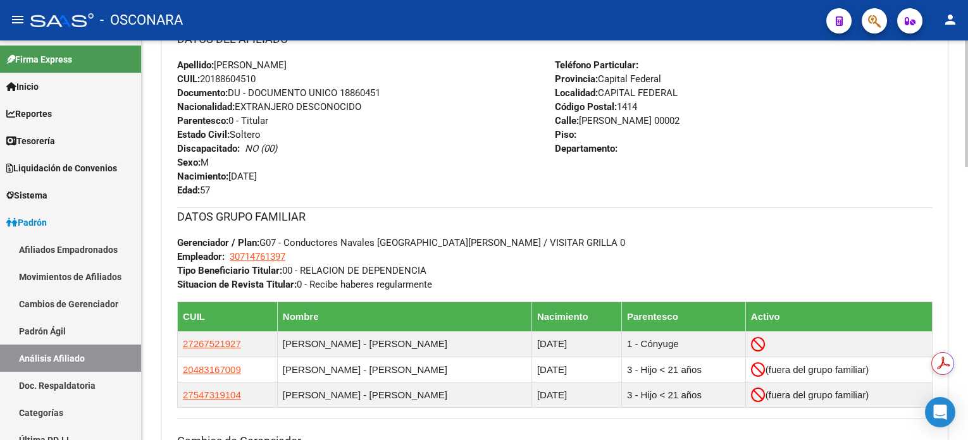
scroll to position [422, 0]
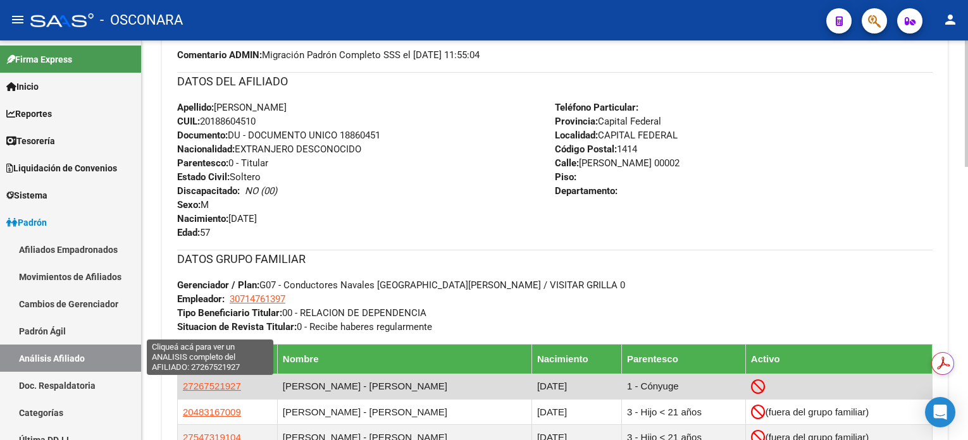
click at [233, 390] on span "27267521927" at bounding box center [212, 386] width 58 height 11
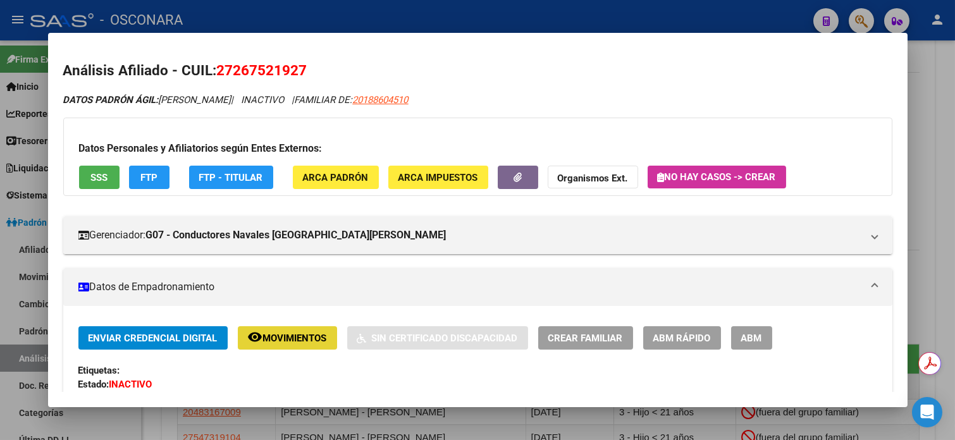
click at [294, 337] on span "Movimientos" at bounding box center [295, 338] width 64 height 11
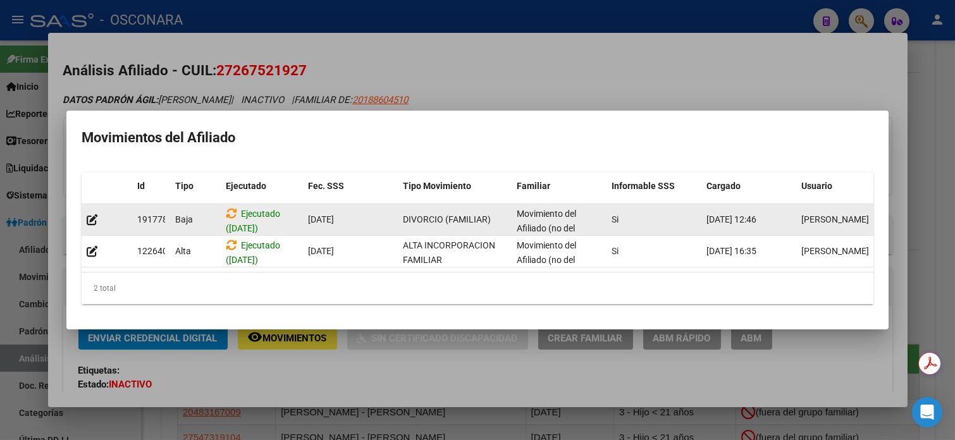
drag, startPoint x: 322, startPoint y: 216, endPoint x: 724, endPoint y: 206, distance: 402.5
click at [724, 206] on div "191778 [GEOGRAPHIC_DATA] ([DATE]) [DATE] DIVORCIO (FAMILIAR) Movimiento del Afi…" at bounding box center [487, 220] width 810 height 32
click at [702, 215] on datatable-body-cell "[DATE] 12:46" at bounding box center [749, 219] width 95 height 31
click at [705, 214] on datatable-body-cell "[DATE] 12:46" at bounding box center [749, 219] width 95 height 31
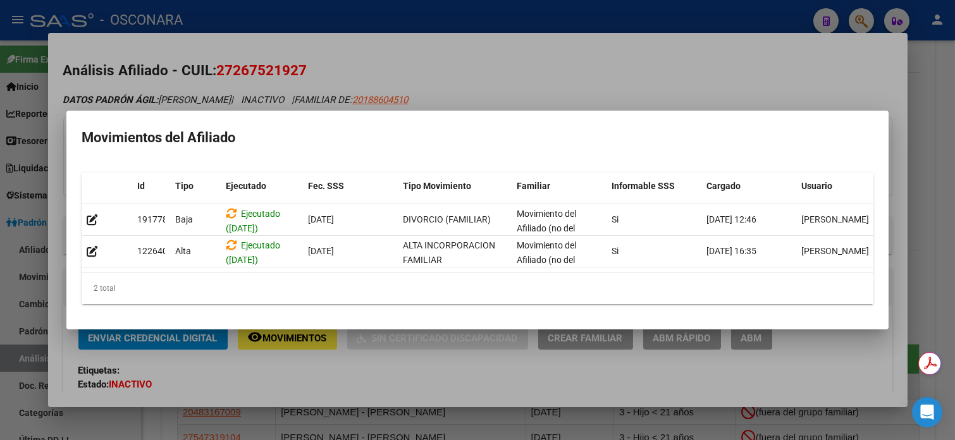
click at [628, 70] on div at bounding box center [477, 220] width 955 height 440
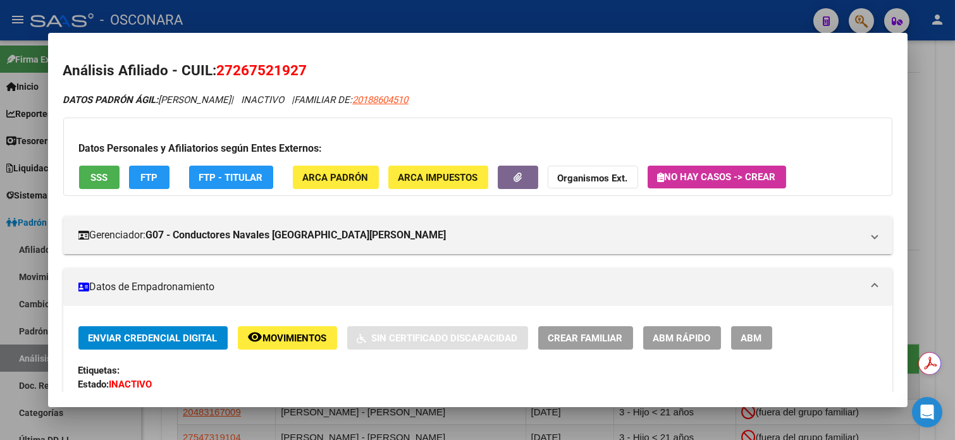
click at [933, 108] on div at bounding box center [477, 220] width 955 height 440
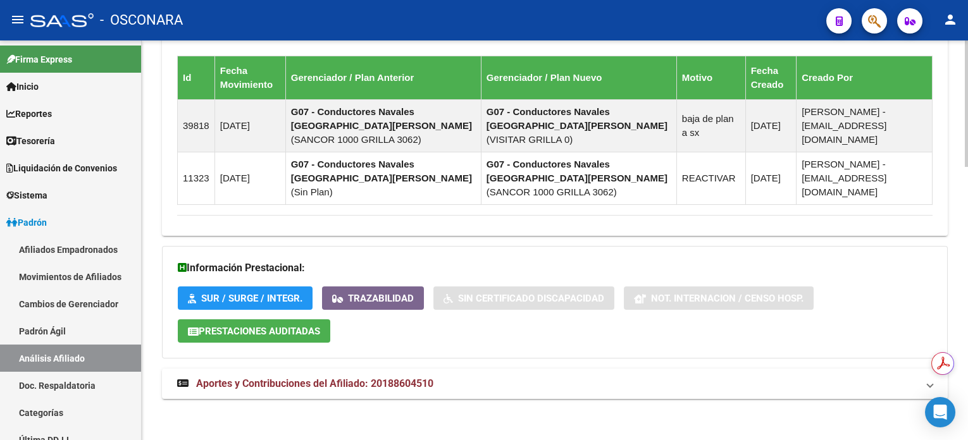
scroll to position [869, 0]
click at [347, 385] on span "Aportes y Contribuciones del Afiliado: 20188604510" at bounding box center [314, 384] width 237 height 12
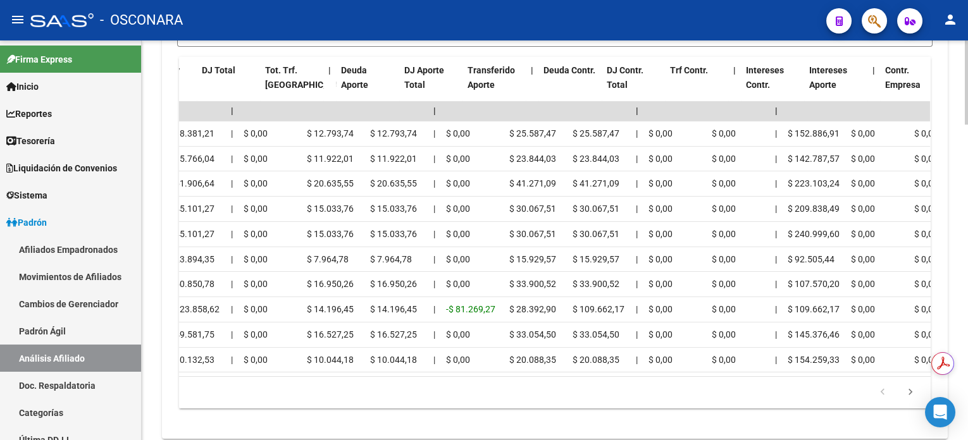
scroll to position [0, 0]
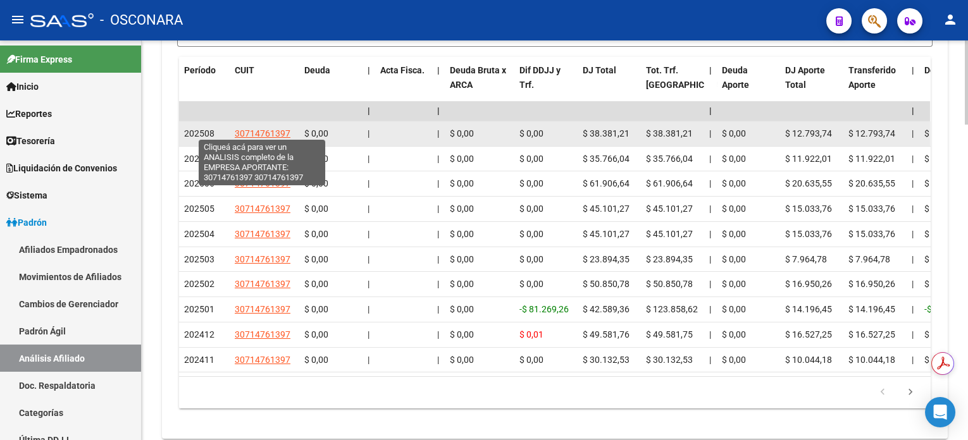
click at [270, 134] on span "30714761397" at bounding box center [263, 133] width 56 height 10
type textarea "30714761397"
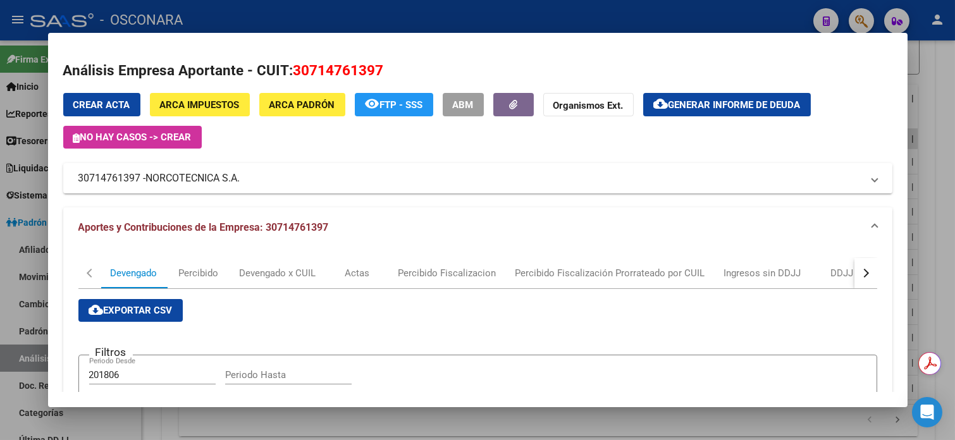
click at [941, 75] on div at bounding box center [477, 220] width 955 height 440
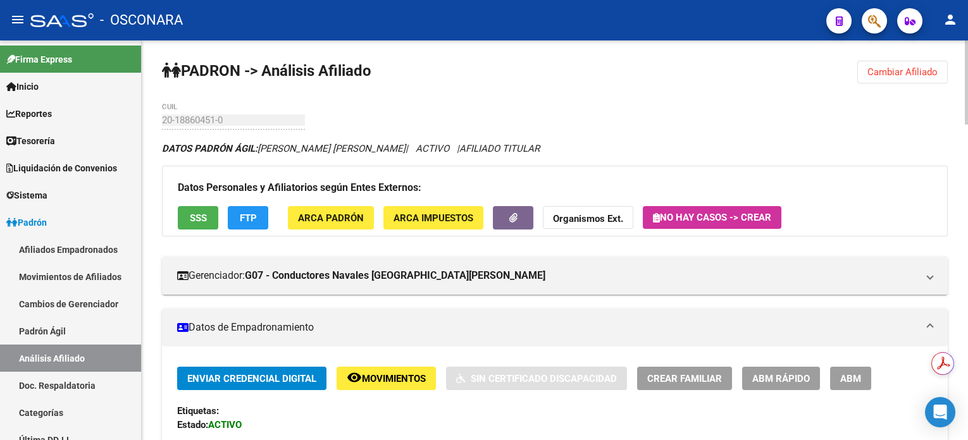
click at [907, 61] on button "Cambiar Afiliado" at bounding box center [902, 72] width 90 height 23
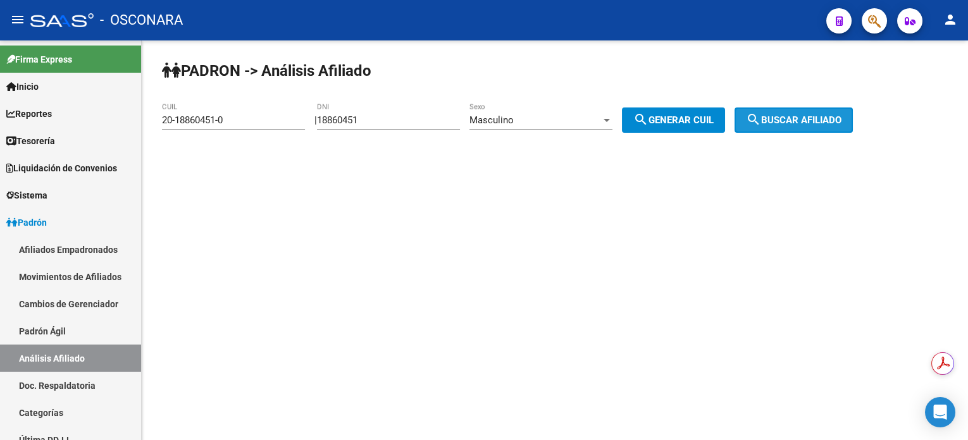
click at [781, 130] on button "search Buscar afiliado" at bounding box center [793, 120] width 118 height 25
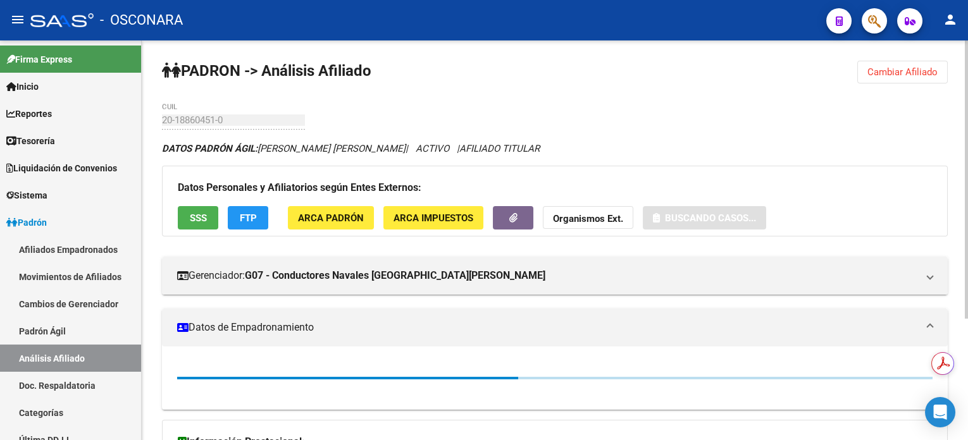
click at [881, 68] on span "Cambiar Afiliado" at bounding box center [902, 71] width 70 height 11
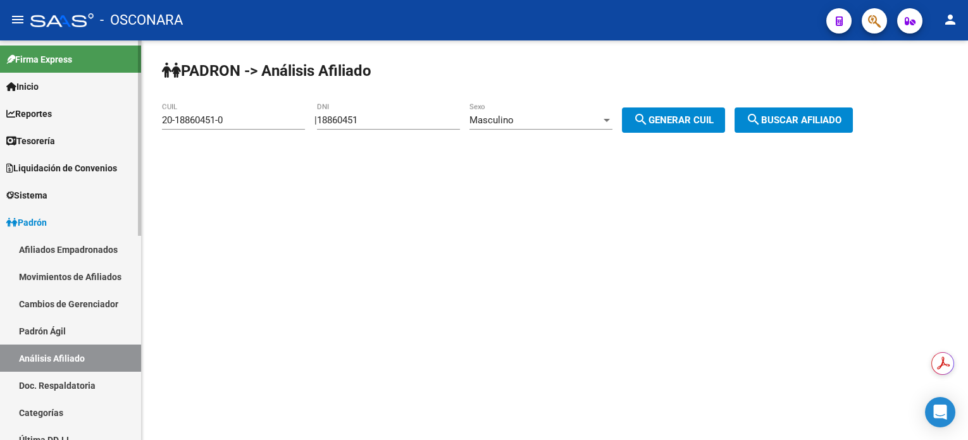
drag, startPoint x: 56, startPoint y: 381, endPoint x: 49, endPoint y: 361, distance: 21.4
click at [56, 382] on link "Doc. Respaldatoria" at bounding box center [70, 385] width 141 height 27
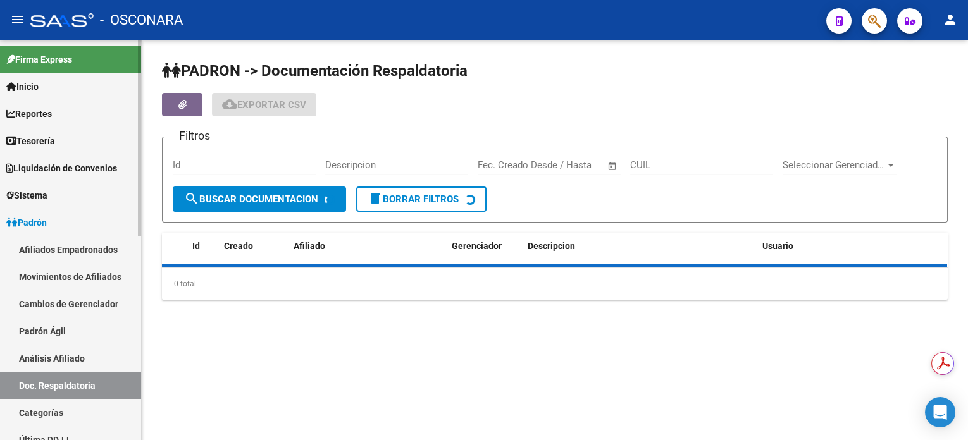
click at [49, 361] on link "Análisis Afiliado" at bounding box center [70, 358] width 141 height 27
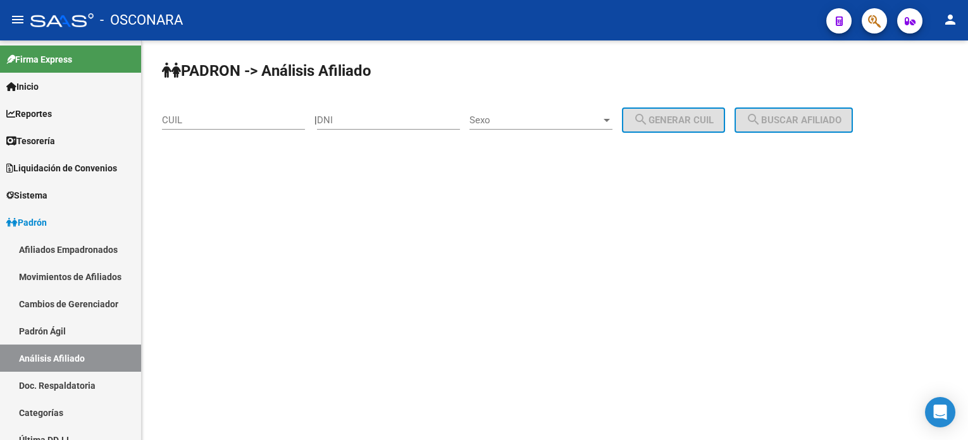
click at [357, 112] on div "DNI" at bounding box center [388, 115] width 143 height 27
type input "25598813"
click at [601, 121] on span "Sexo" at bounding box center [535, 120] width 132 height 11
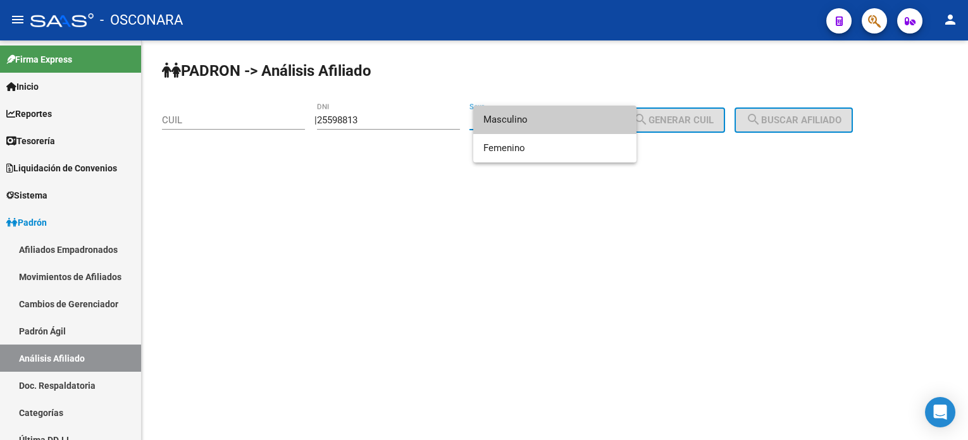
click at [604, 121] on span "Masculino" at bounding box center [554, 120] width 143 height 28
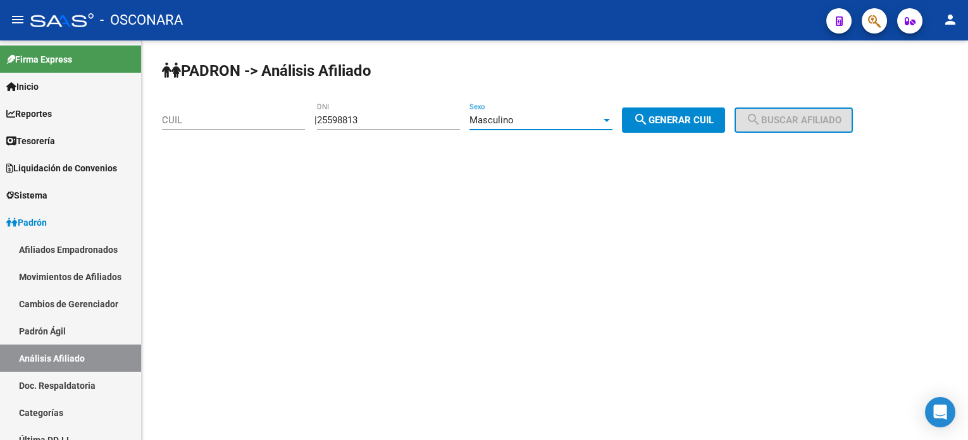
drag, startPoint x: 652, startPoint y: 123, endPoint x: 675, endPoint y: 123, distance: 22.8
click at [648, 123] on mat-icon "search" at bounding box center [640, 119] width 15 height 15
type input "20-25598813-2"
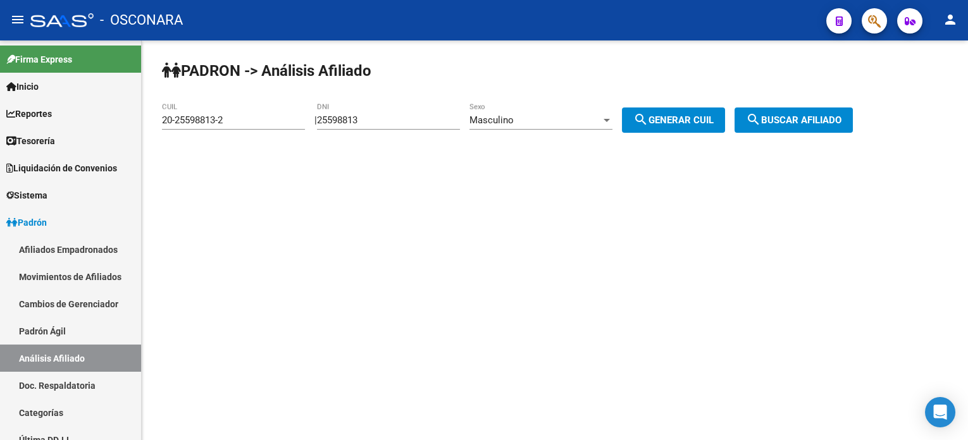
click at [761, 121] on mat-icon "search" at bounding box center [753, 119] width 15 height 15
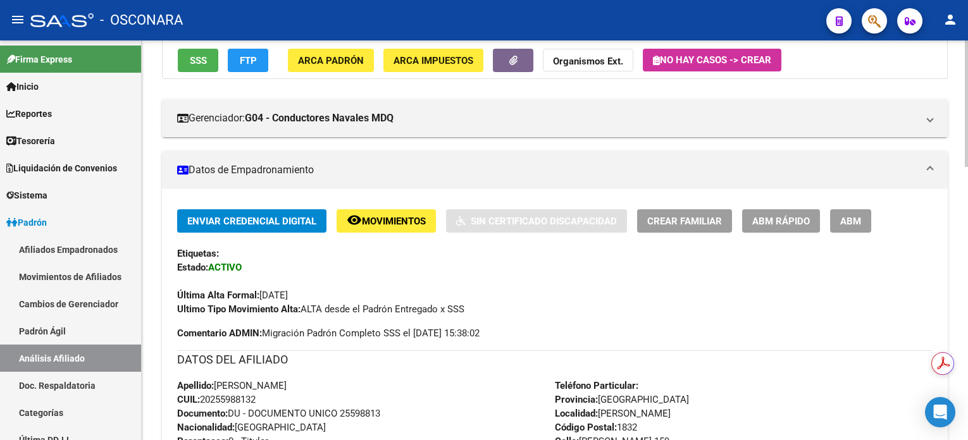
scroll to position [253, 0]
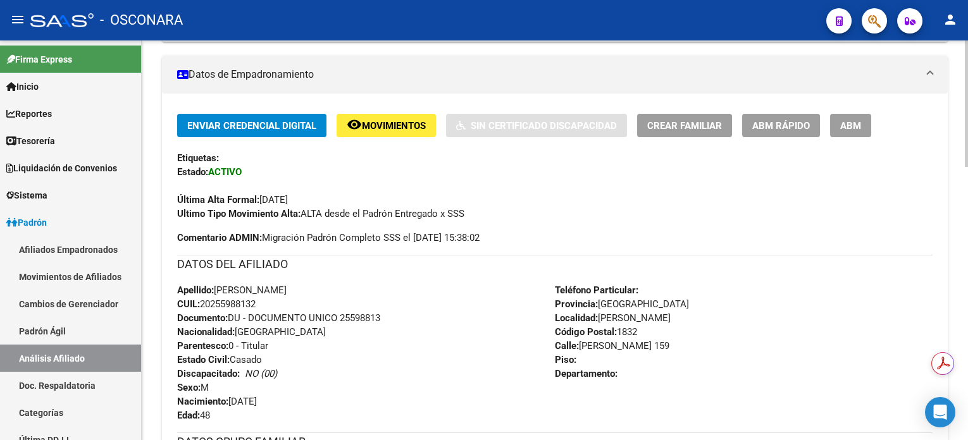
click at [359, 316] on span "Documento: DU - DOCUMENTO UNICO 25598813" at bounding box center [278, 318] width 203 height 11
copy span "25598813"
